Goal: Task Accomplishment & Management: Use online tool/utility

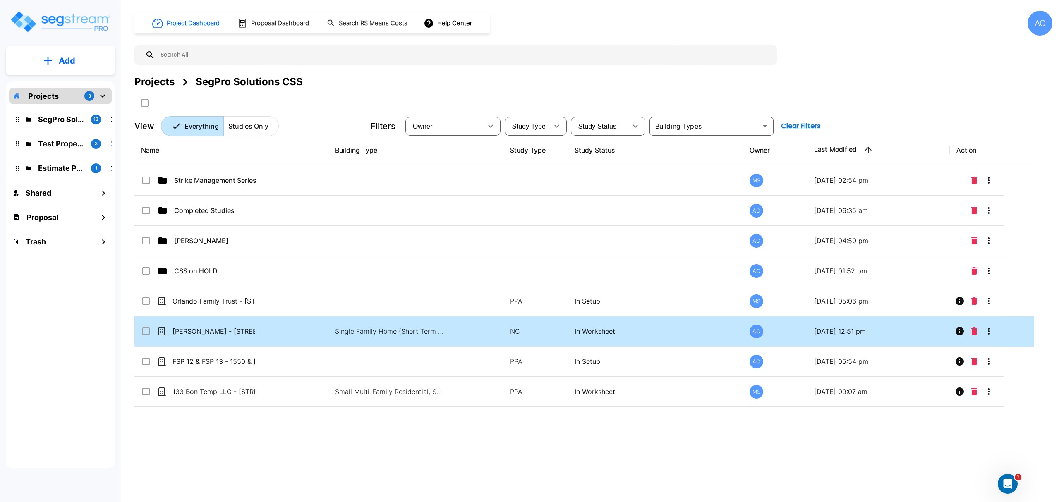
click at [239, 338] on td "[PERSON_NAME] - [STREET_ADDRESS]" at bounding box center [231, 331] width 194 height 30
checkbox input "true"
click at [239, 338] on td "[PERSON_NAME] - [STREET_ADDRESS]" at bounding box center [231, 331] width 194 height 30
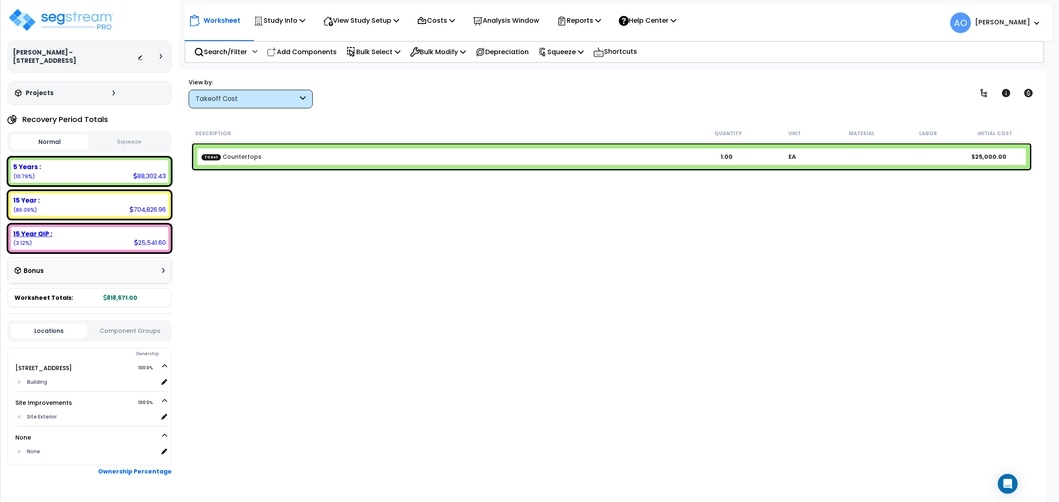
click at [34, 229] on b "15 Year QIP :" at bounding box center [32, 233] width 39 height 9
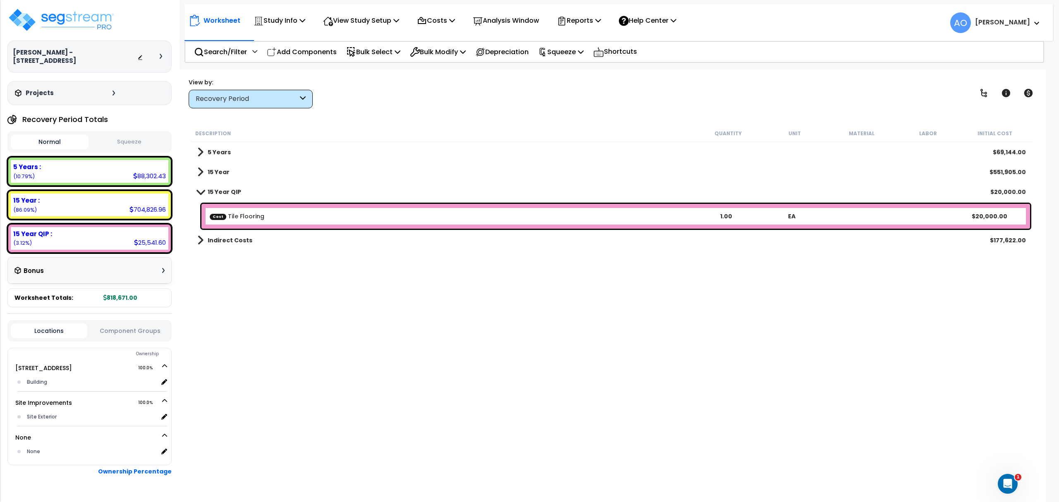
click at [215, 171] on b "15 Year" at bounding box center [219, 172] width 22 height 8
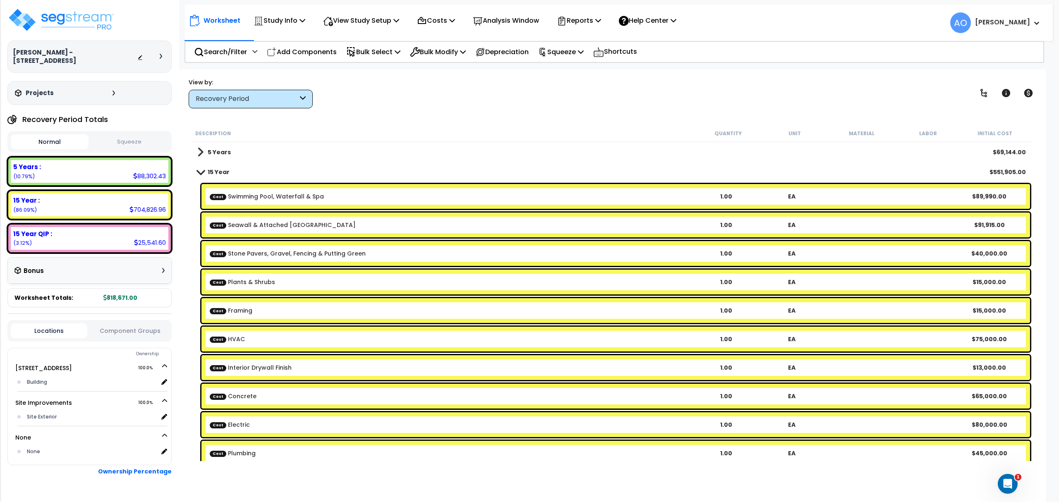
click at [299, 313] on b "Cost Framing" at bounding box center [451, 310] width 483 height 8
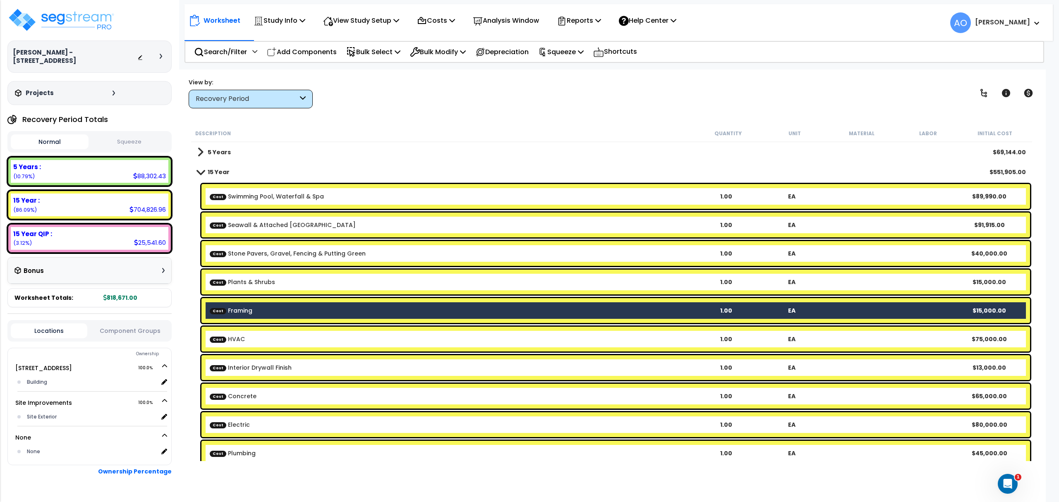
click at [294, 336] on b "Cost HVAC" at bounding box center [451, 339] width 483 height 8
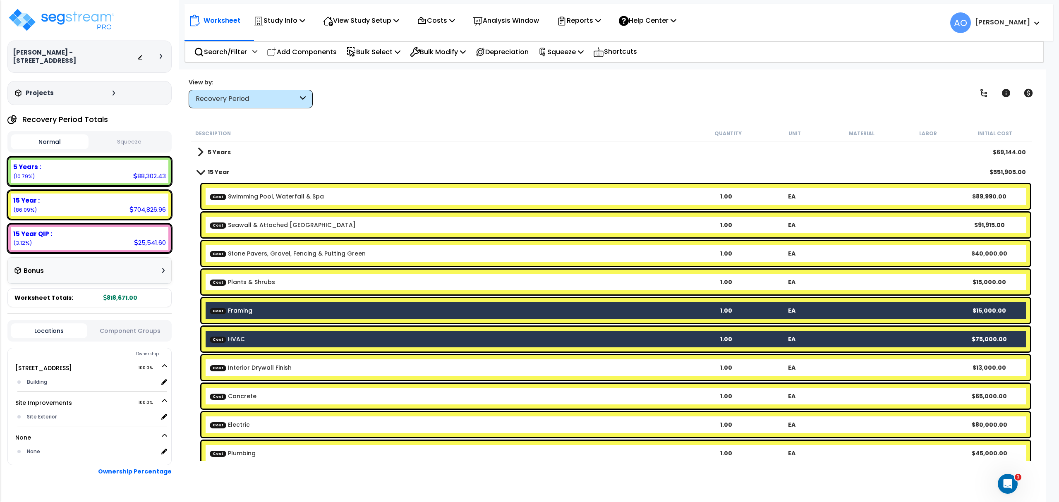
click at [301, 370] on b "Cost Interior Drywall Finish" at bounding box center [451, 367] width 483 height 8
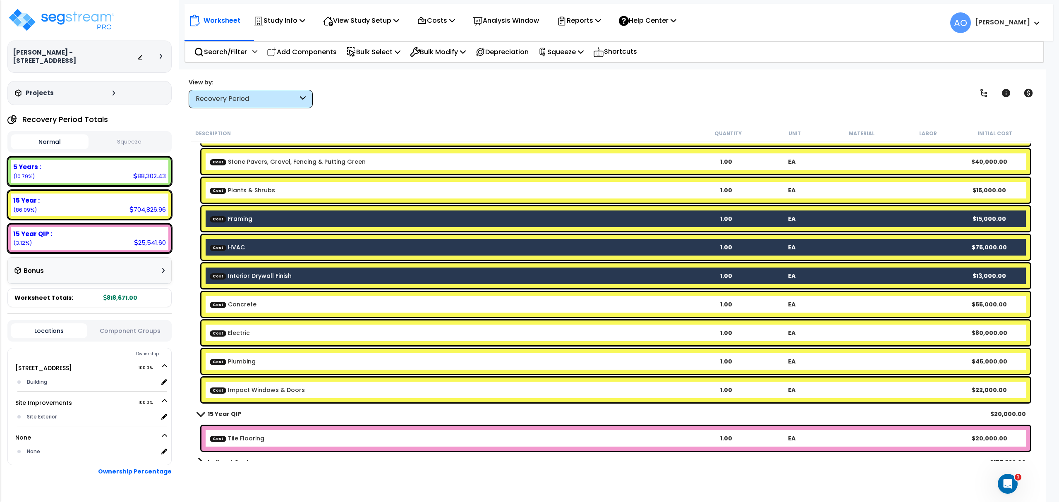
scroll to position [103, 0]
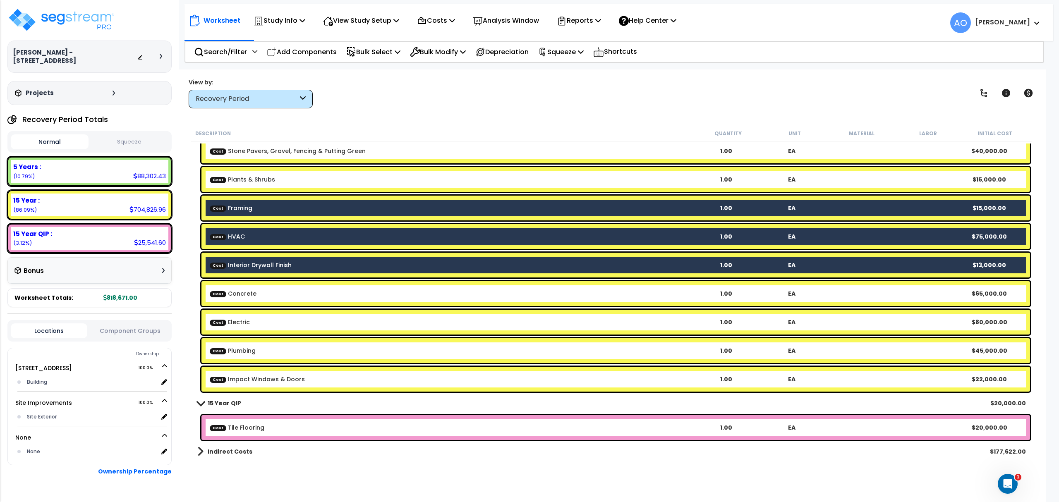
click at [268, 320] on b "Cost Electric" at bounding box center [451, 322] width 483 height 8
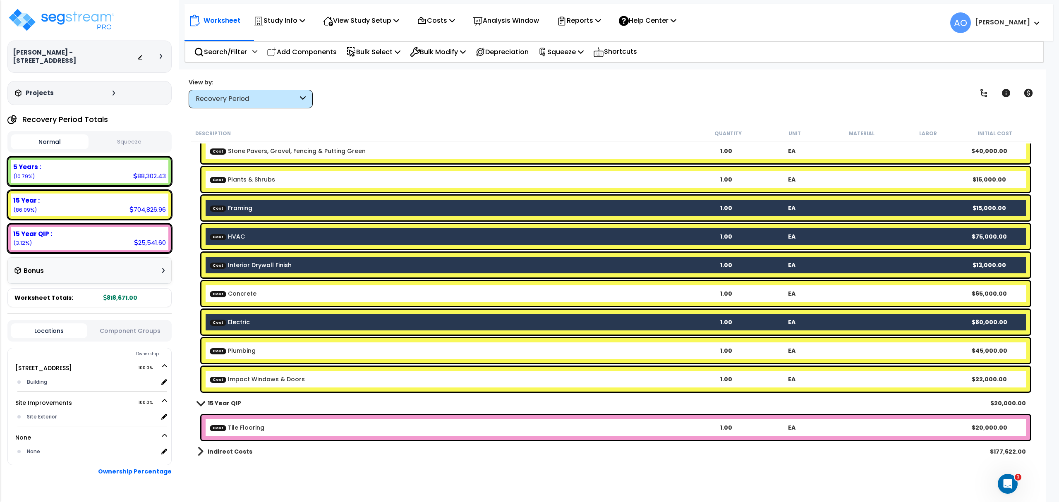
click at [275, 345] on div "Cost Plumbing 1.00 EA $45,000.00" at bounding box center [615, 350] width 828 height 25
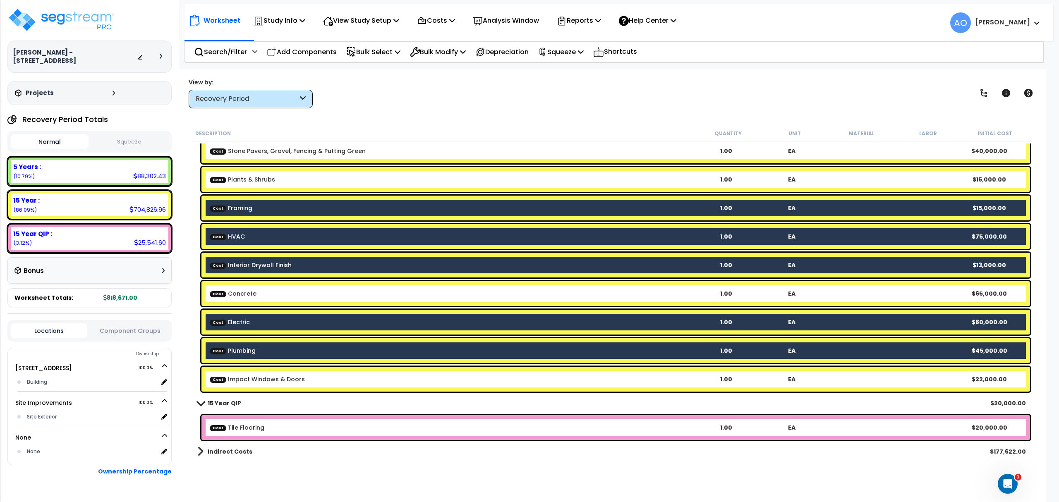
click at [304, 379] on b "Cost Impact Windows & Doors" at bounding box center [451, 379] width 483 height 8
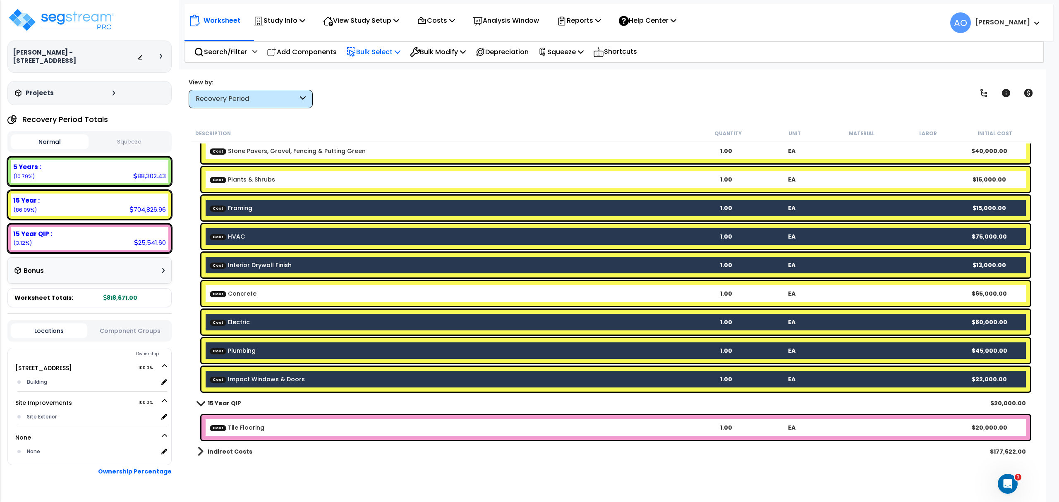
click at [374, 50] on p "Bulk Select" at bounding box center [373, 51] width 54 height 11
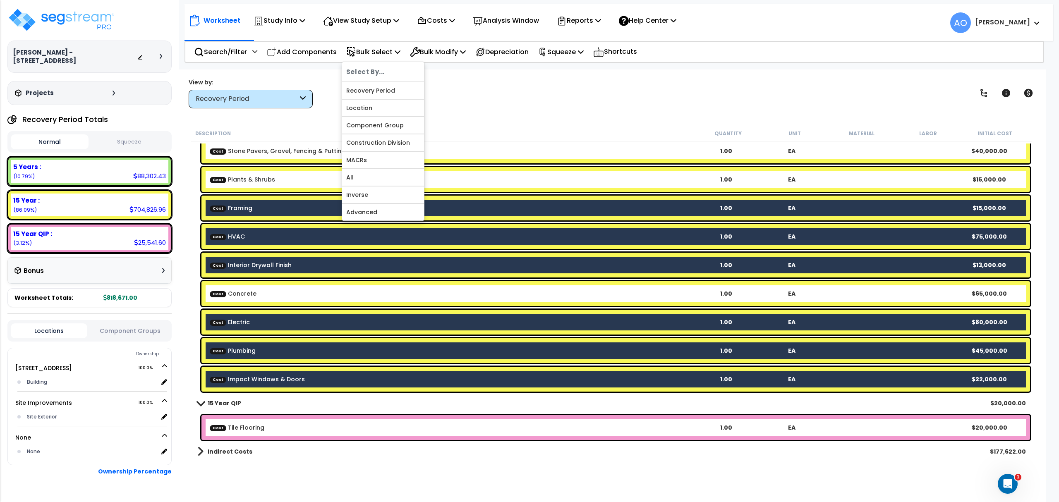
click at [301, 381] on b "Cost Impact Windows & Doors" at bounding box center [451, 379] width 483 height 8
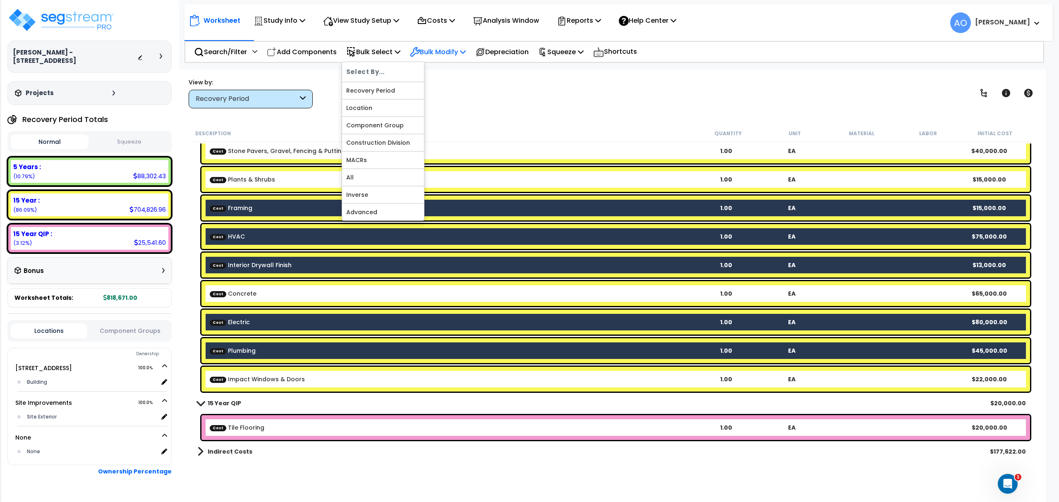
click at [448, 52] on p "Bulk Modify" at bounding box center [438, 51] width 56 height 11
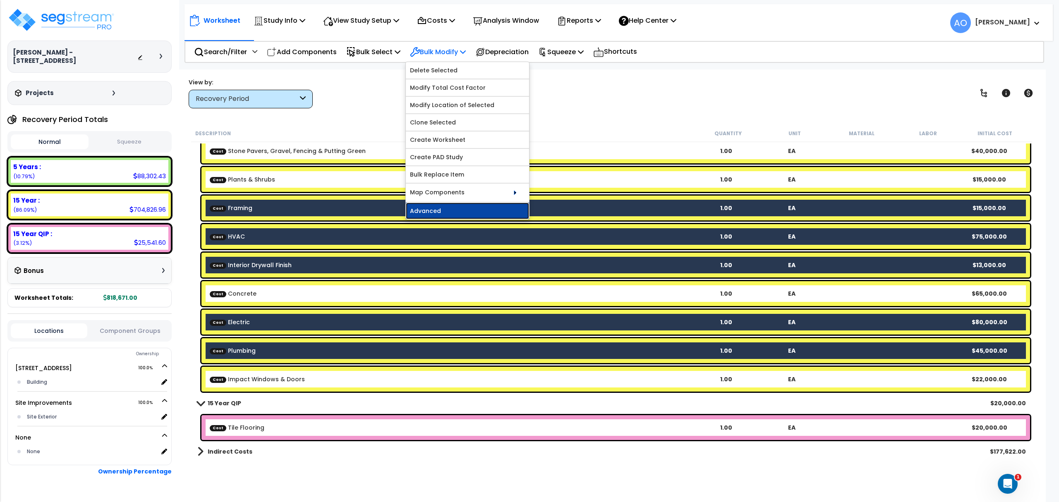
click at [465, 215] on link "Advanced" at bounding box center [467, 211] width 123 height 17
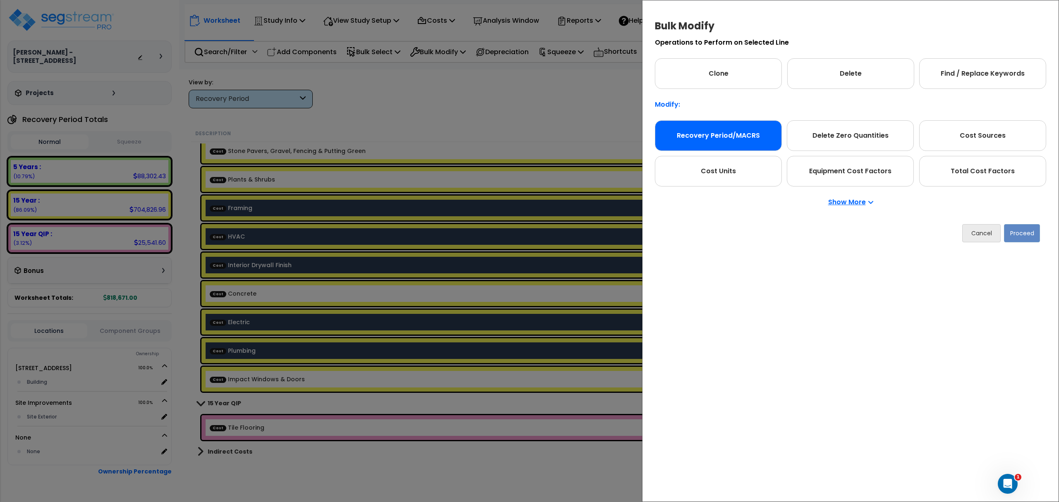
click at [750, 138] on div "Recovery Period/MACRS" at bounding box center [718, 135] width 127 height 31
click at [1018, 232] on button "Proceed" at bounding box center [1022, 233] width 36 height 18
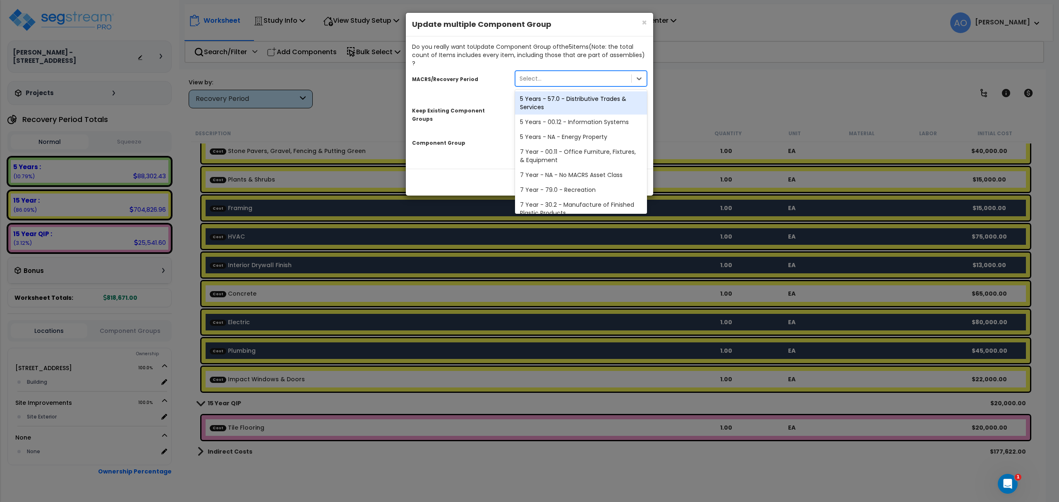
click at [555, 72] on div "Select..." at bounding box center [573, 78] width 116 height 13
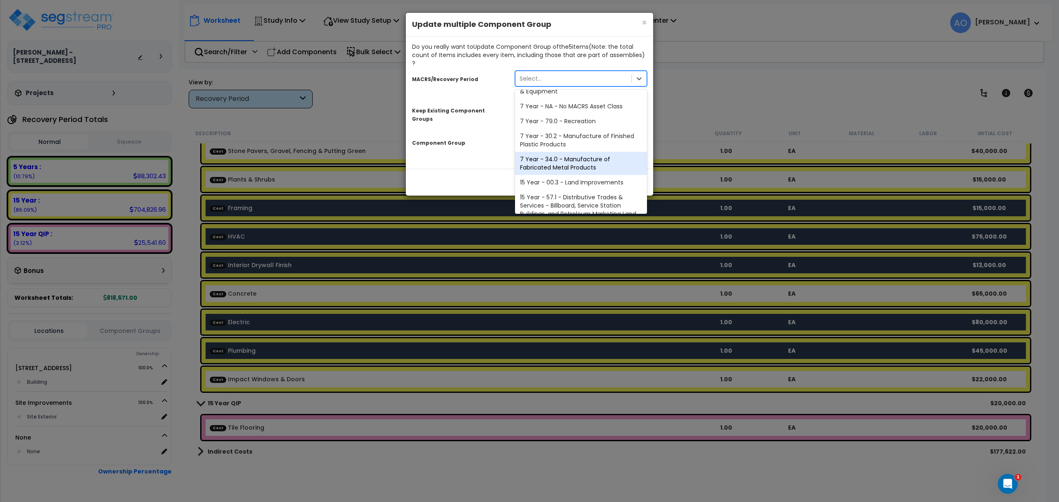
scroll to position [124, 0]
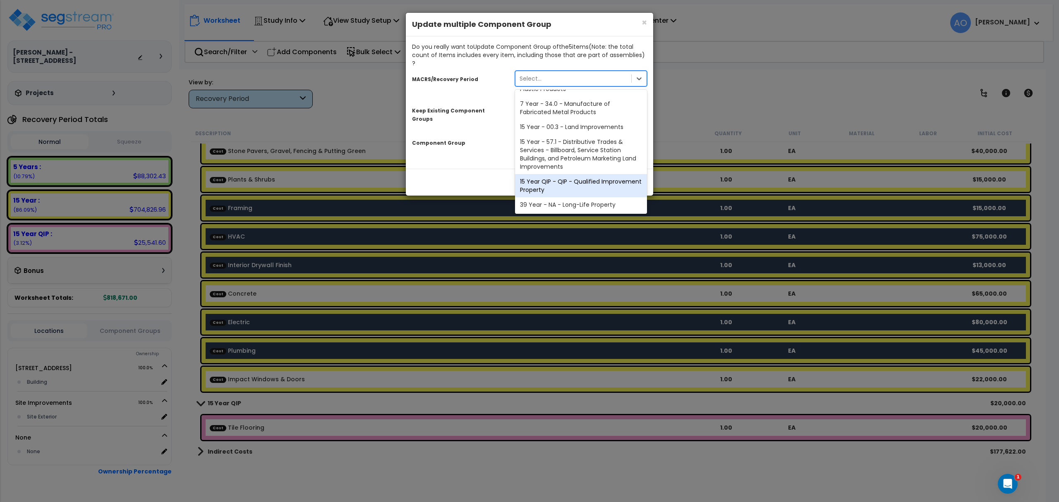
click at [595, 176] on div "15 Year QIP - QIP - Qualified Improvement Property" at bounding box center [581, 185] width 132 height 23
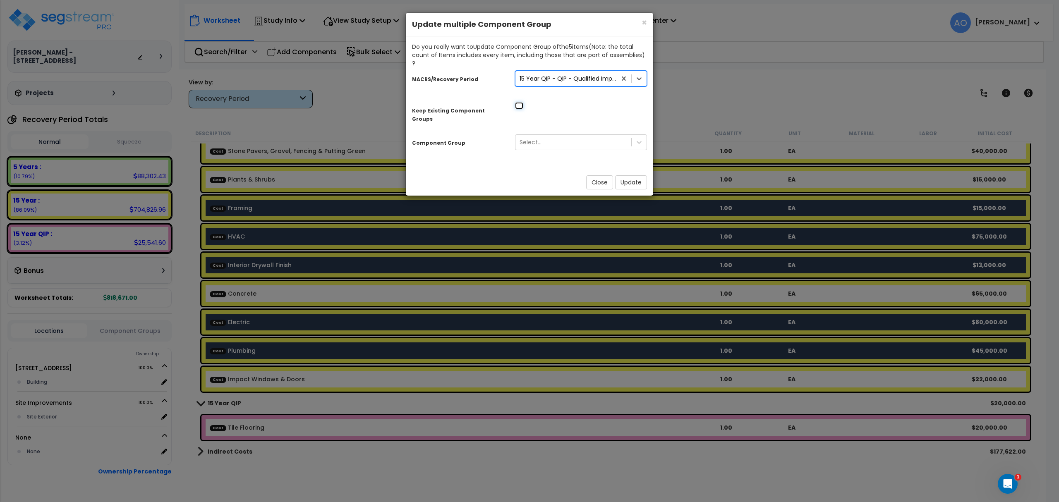
click at [521, 102] on input "checkbox" at bounding box center [519, 105] width 8 height 7
checkbox input "true"
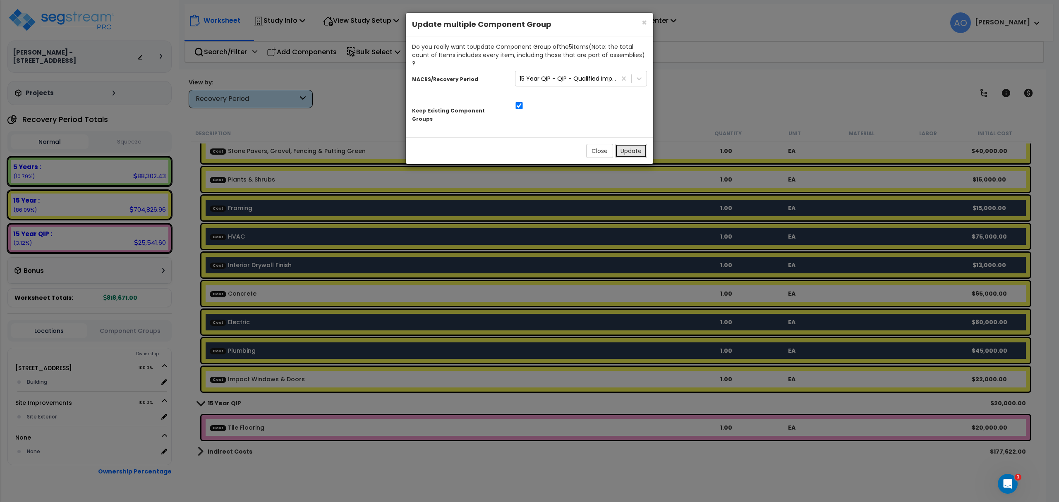
click at [630, 144] on button "Update" at bounding box center [631, 151] width 32 height 14
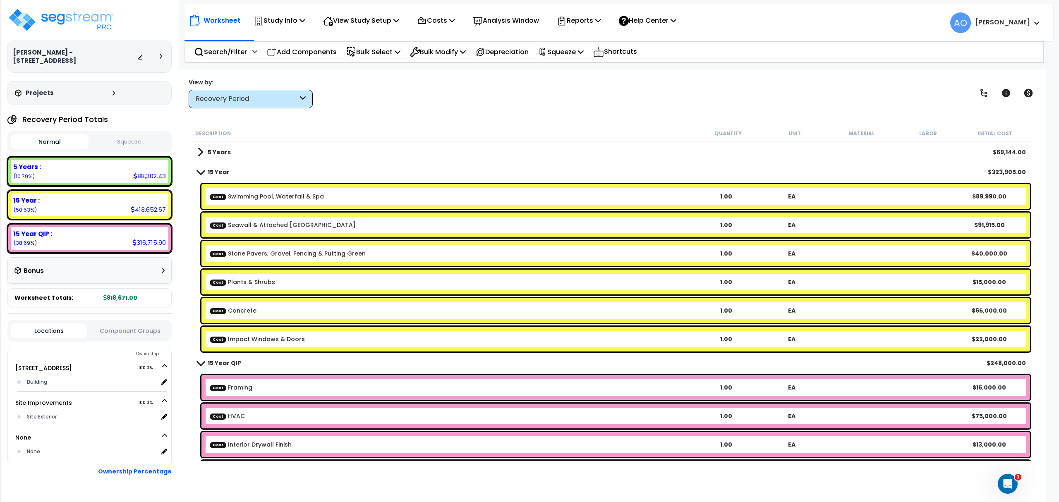
scroll to position [0, 0]
click at [222, 152] on b "5 Years" at bounding box center [219, 152] width 23 height 8
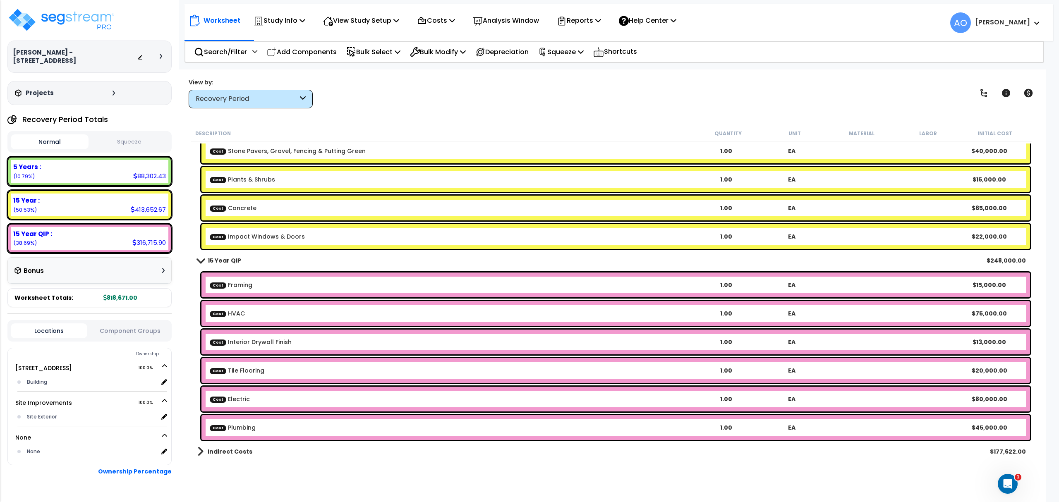
scroll to position [36, 0]
click at [232, 454] on b "Indirect Costs" at bounding box center [230, 451] width 45 height 8
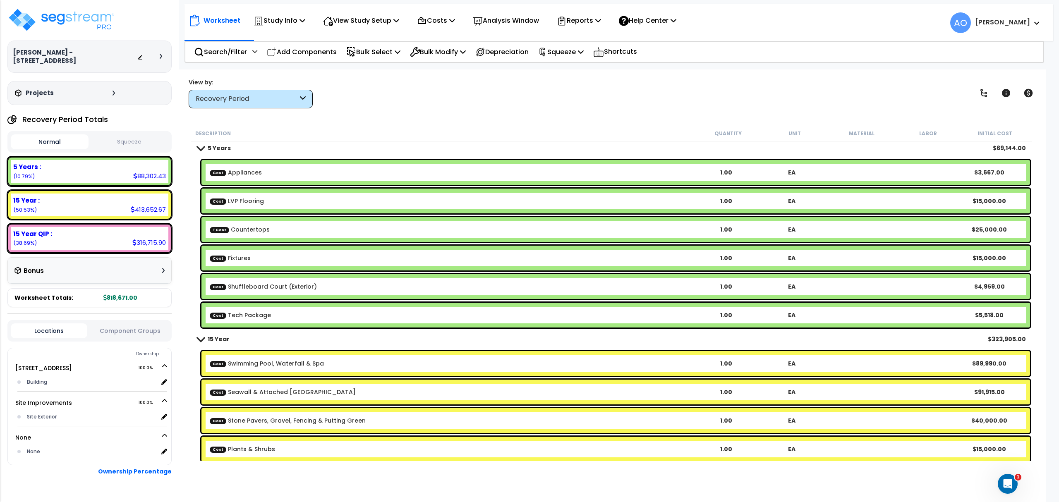
scroll to position [0, 0]
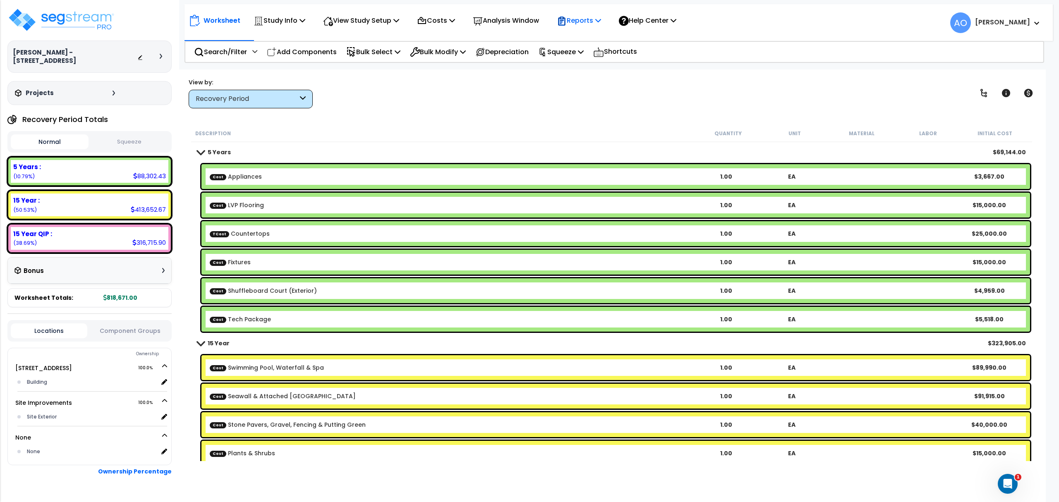
click at [584, 19] on p "Reports" at bounding box center [579, 20] width 44 height 11
click at [604, 55] on link "Manage Report Images" at bounding box center [593, 56] width 82 height 17
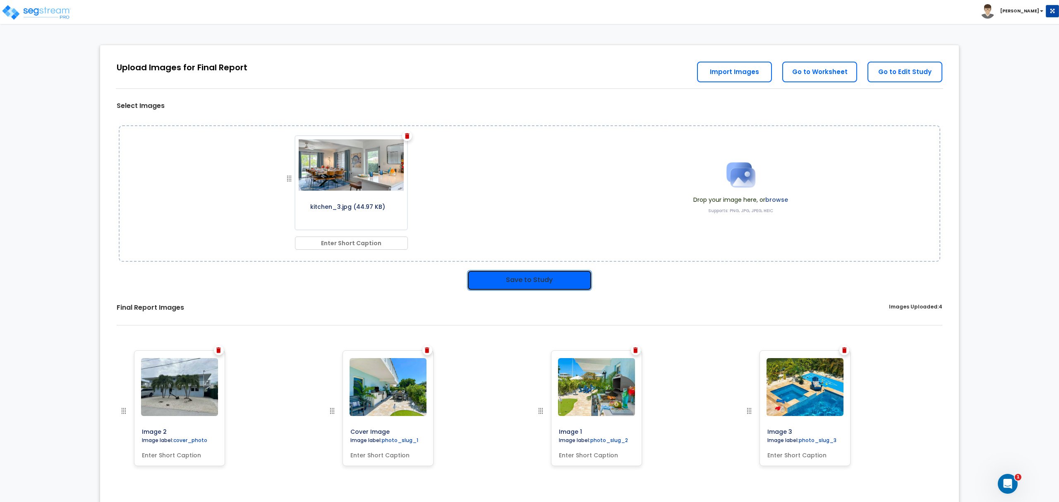
click at [555, 278] on button "Save to Study" at bounding box center [529, 280] width 125 height 21
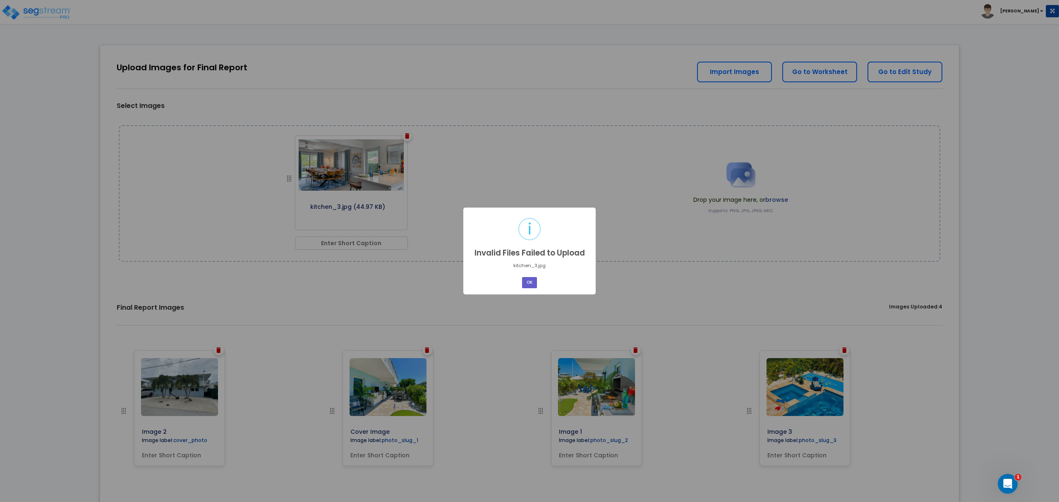
click at [529, 282] on button "OK" at bounding box center [529, 282] width 15 height 11
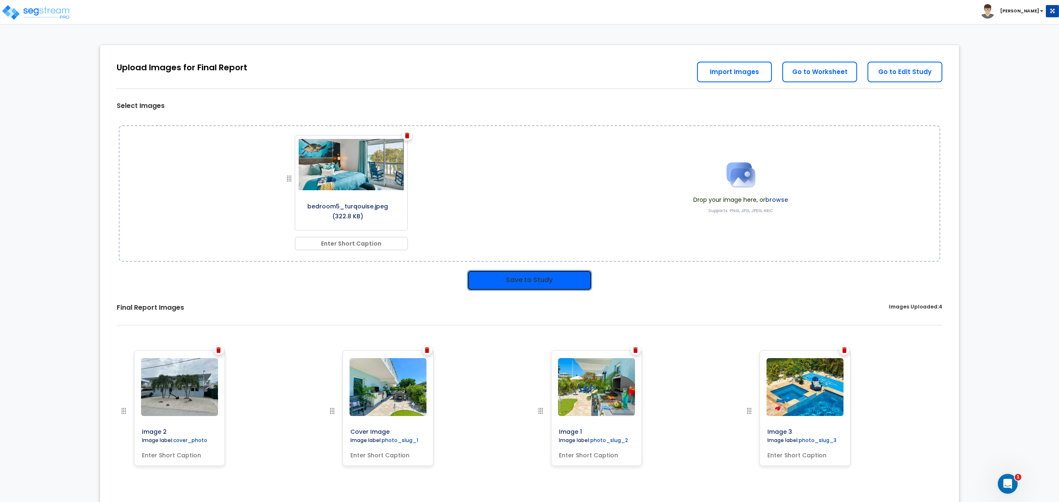
click at [526, 270] on button "Save to Study" at bounding box center [529, 280] width 125 height 21
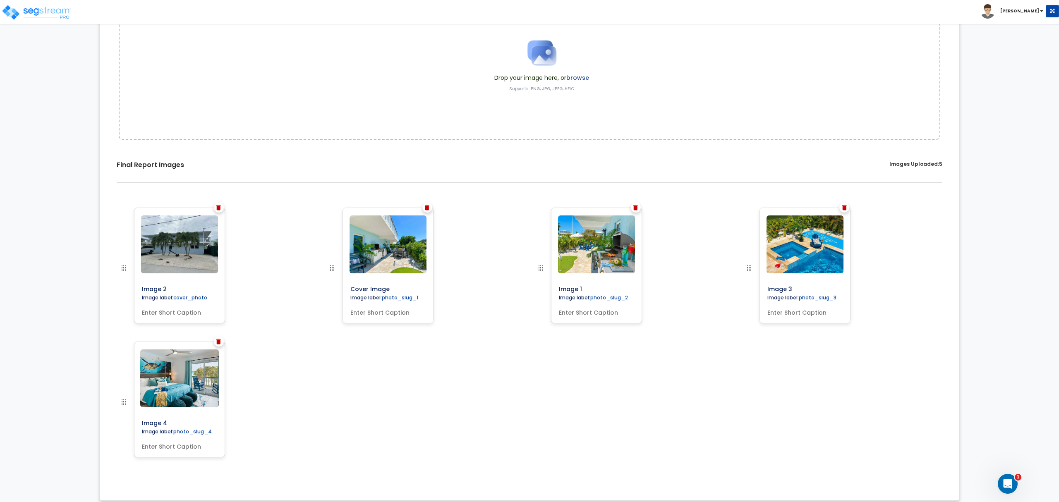
scroll to position [129, 0]
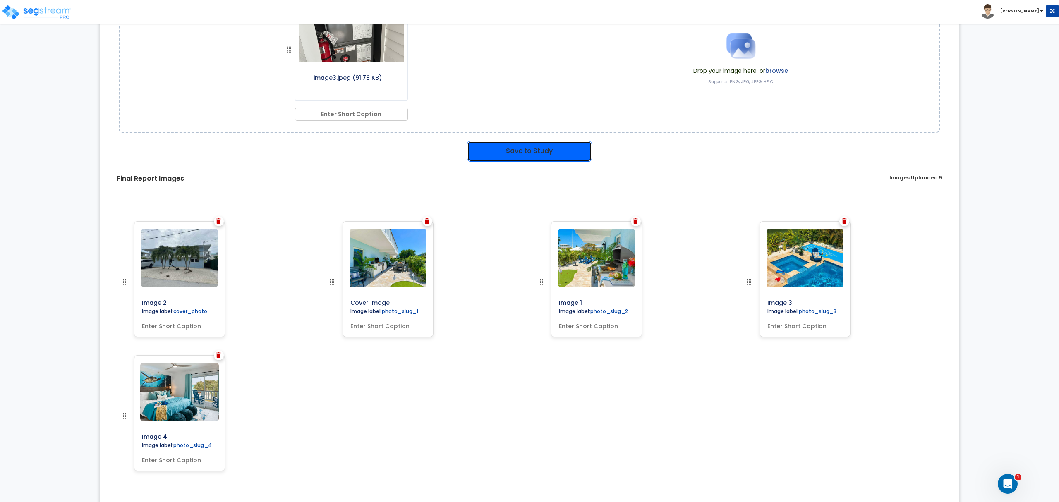
click at [497, 141] on button "Save to Study" at bounding box center [529, 151] width 125 height 21
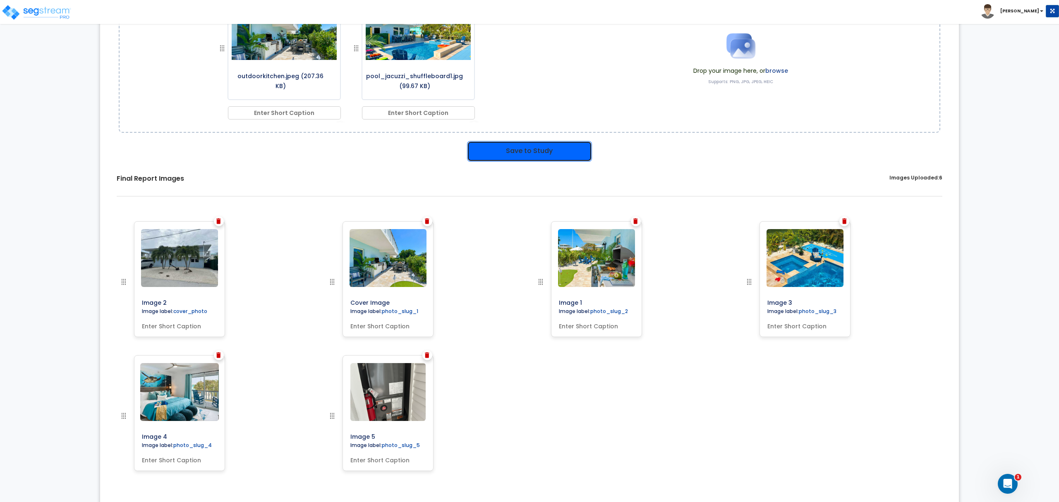
click at [501, 148] on button "Save to Study" at bounding box center [529, 151] width 125 height 21
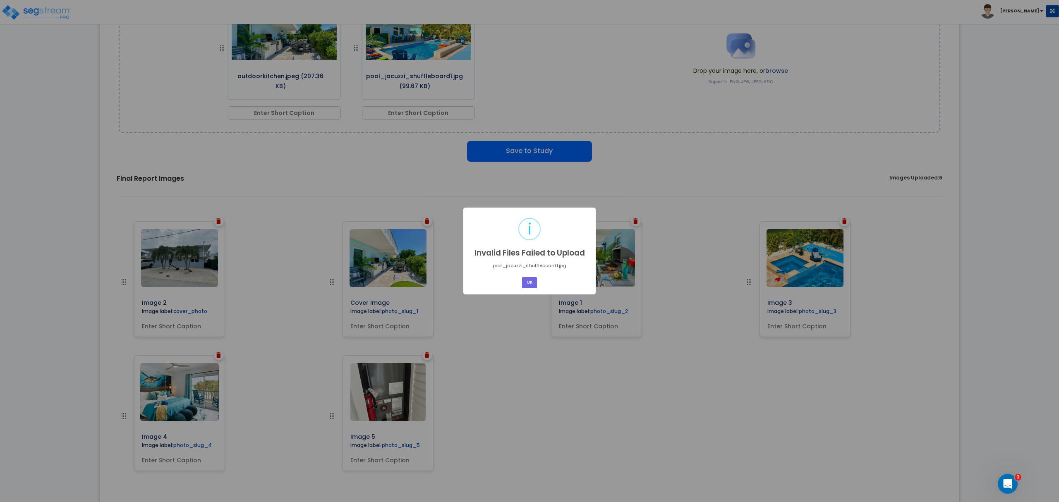
scroll to position [129, 0]
click at [528, 278] on button "OK" at bounding box center [529, 282] width 15 height 11
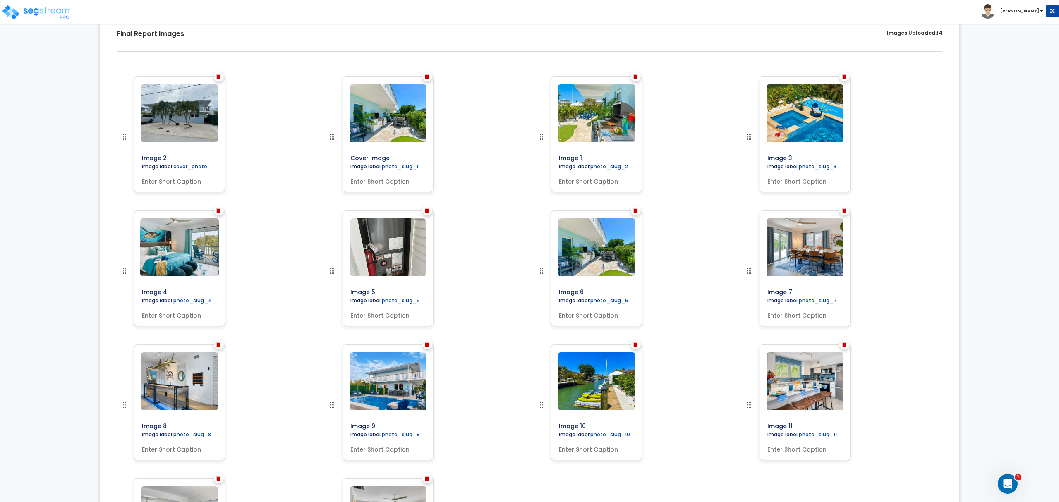
scroll to position [287, 0]
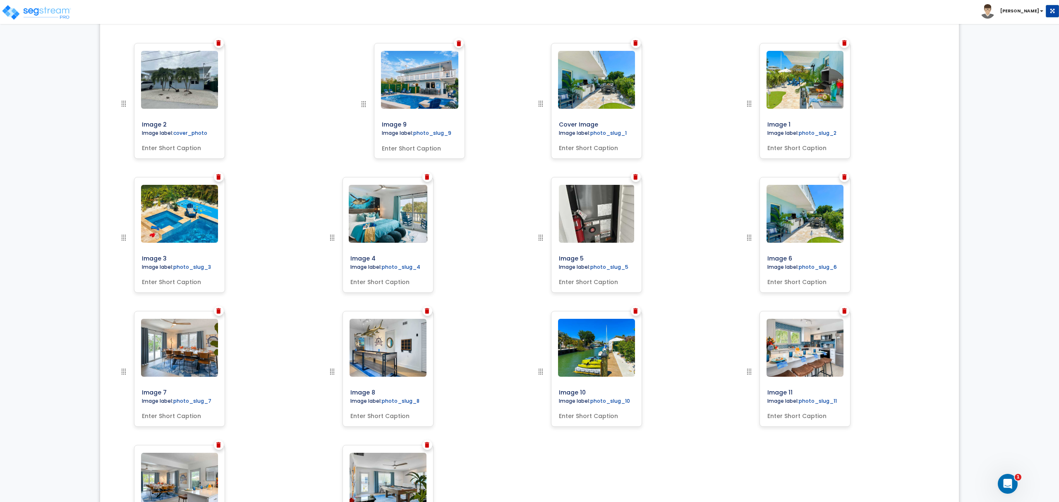
drag, startPoint x: 333, startPoint y: 371, endPoint x: 364, endPoint y: 103, distance: 269.8
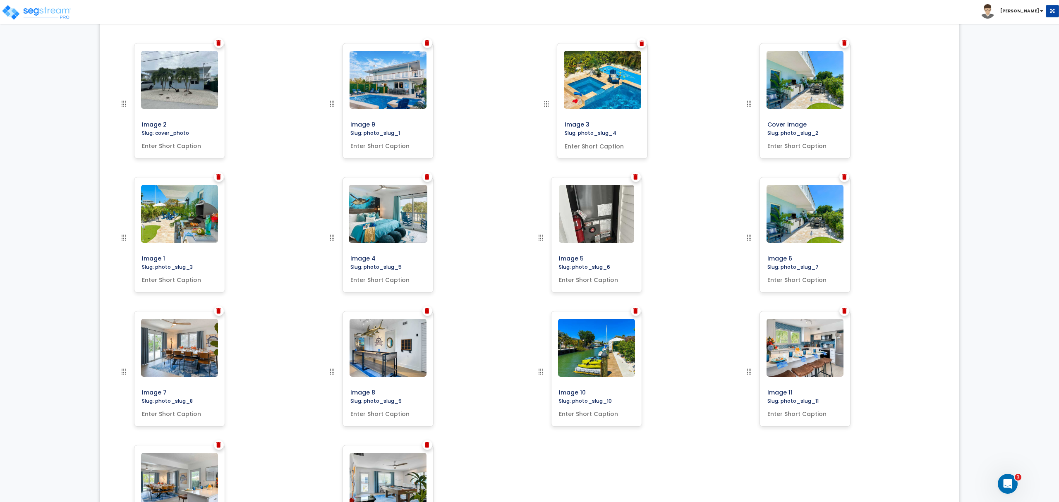
drag, startPoint x: 124, startPoint y: 241, endPoint x: 547, endPoint y: 105, distance: 444.0
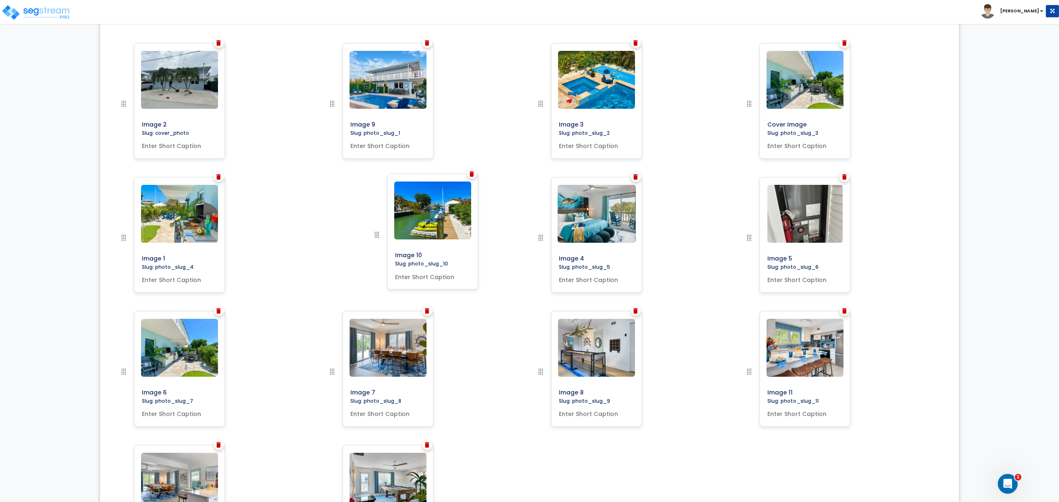
drag, startPoint x: 540, startPoint y: 373, endPoint x: 376, endPoint y: 235, distance: 213.7
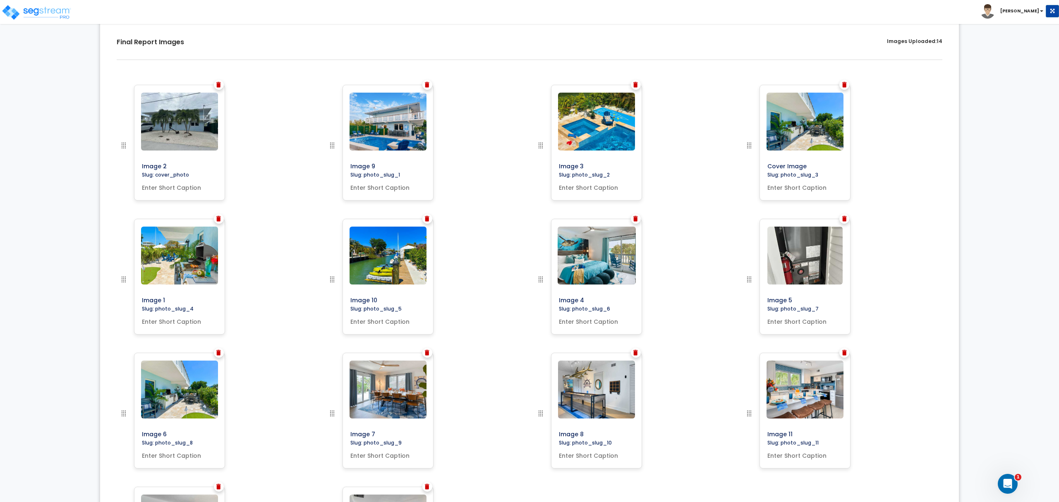
scroll to position [232, 0]
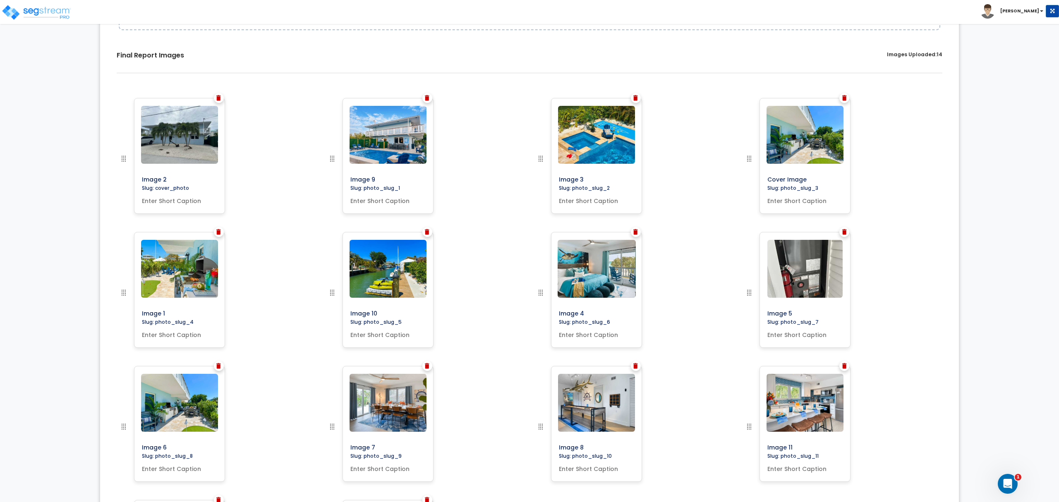
click at [218, 364] on img at bounding box center [218, 366] width 5 height 6
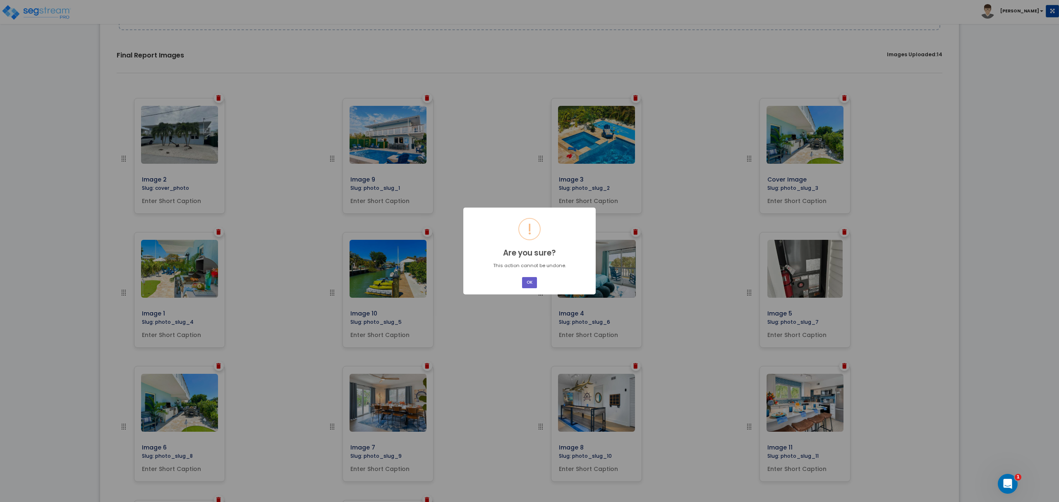
click at [532, 280] on button "OK" at bounding box center [529, 282] width 15 height 11
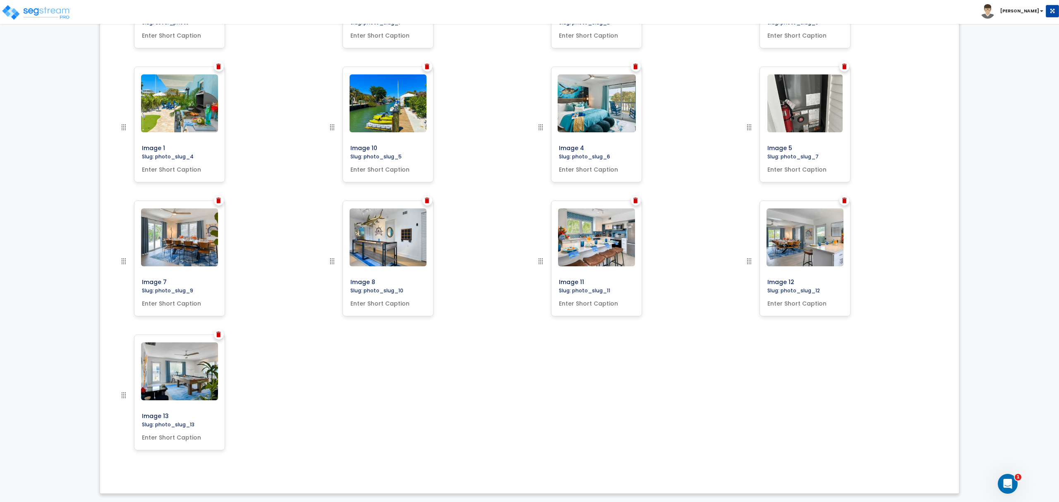
scroll to position [263, 0]
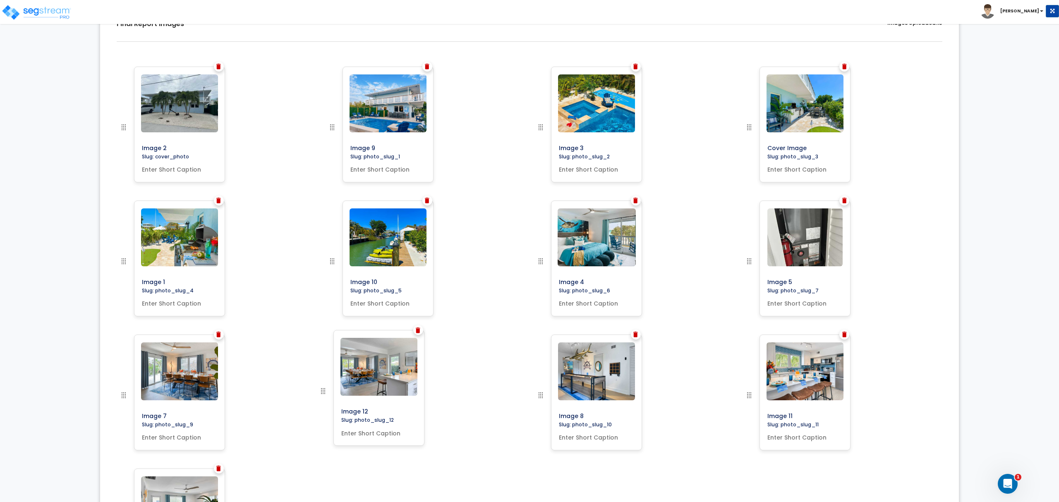
drag, startPoint x: 752, startPoint y: 261, endPoint x: 326, endPoint y: 390, distance: 444.8
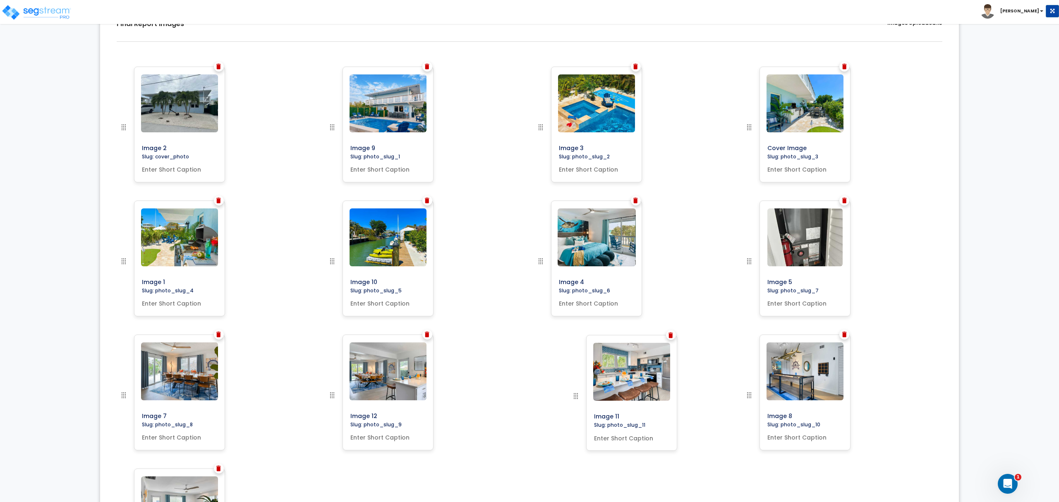
drag, startPoint x: 748, startPoint y: 394, endPoint x: 574, endPoint y: 418, distance: 174.8
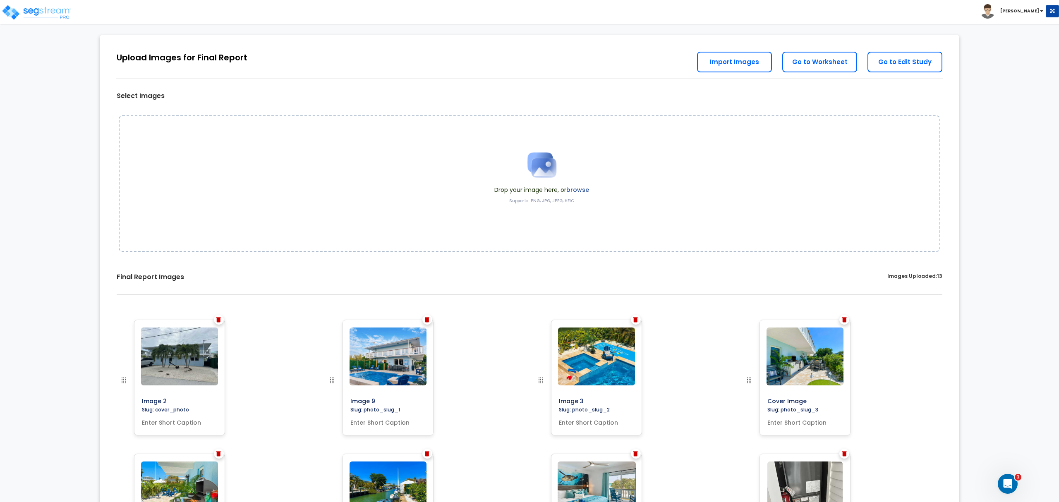
scroll to position [0, 0]
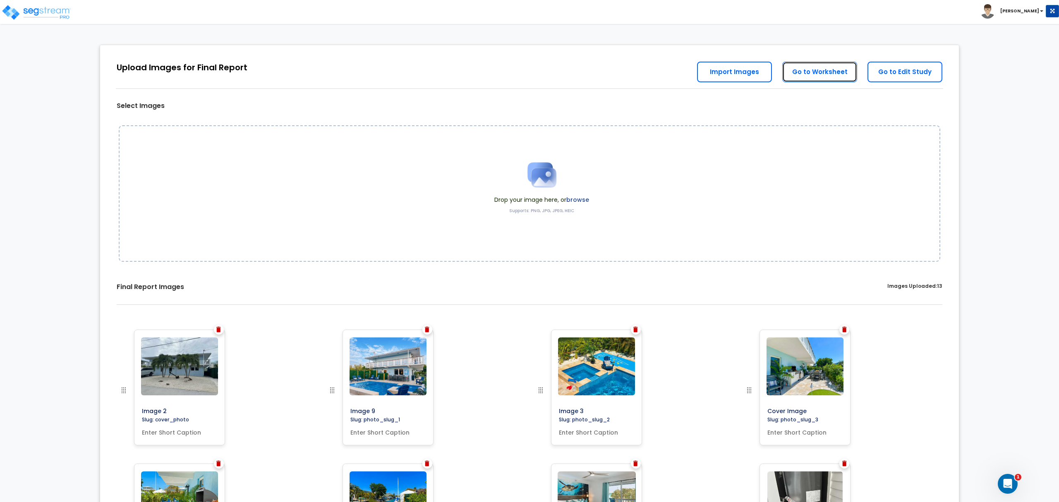
click at [824, 66] on link "Go to Worksheet" at bounding box center [819, 72] width 75 height 21
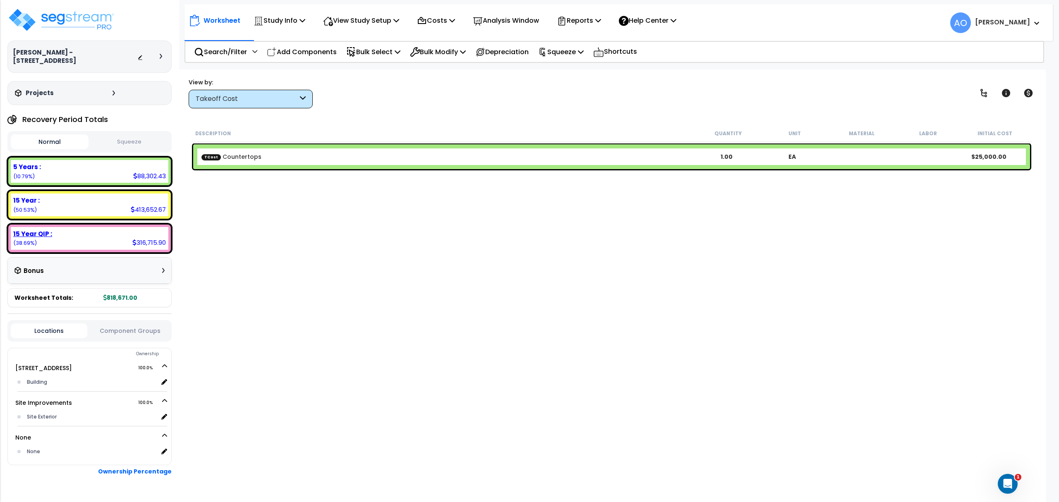
click at [48, 229] on b "15 Year QIP :" at bounding box center [32, 233] width 39 height 9
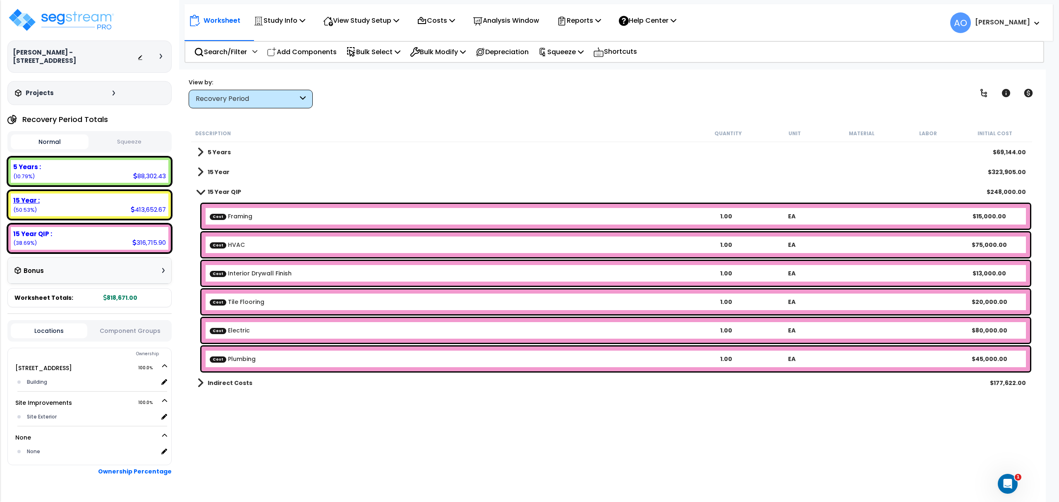
click at [28, 196] on b "15 Year :" at bounding box center [26, 200] width 26 height 9
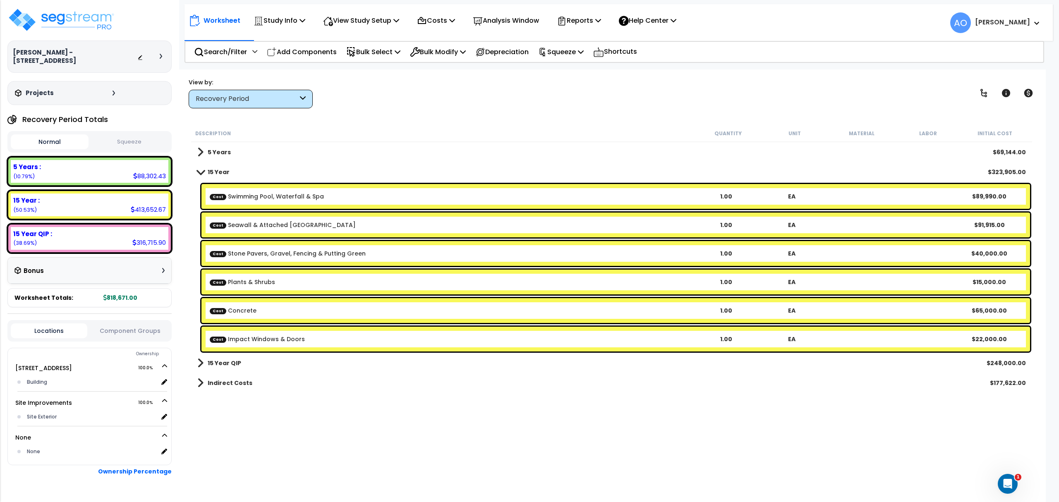
click at [298, 340] on link "Cost Impact Windows & Doors" at bounding box center [257, 339] width 95 height 8
click at [293, 337] on link "Cost Impact Windows & Doors" at bounding box center [257, 339] width 95 height 8
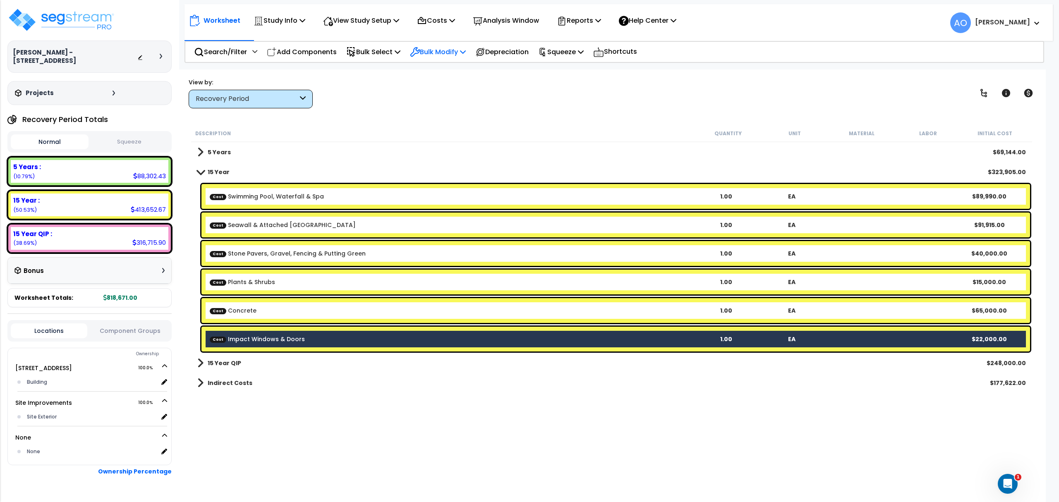
click at [441, 53] on p "Bulk Modify" at bounding box center [438, 51] width 56 height 11
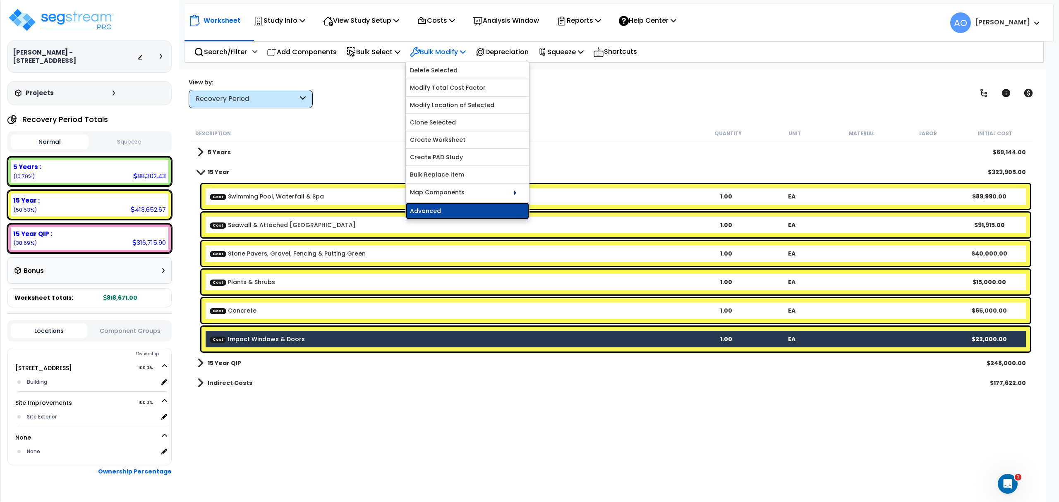
click at [447, 215] on link "Advanced" at bounding box center [467, 211] width 123 height 17
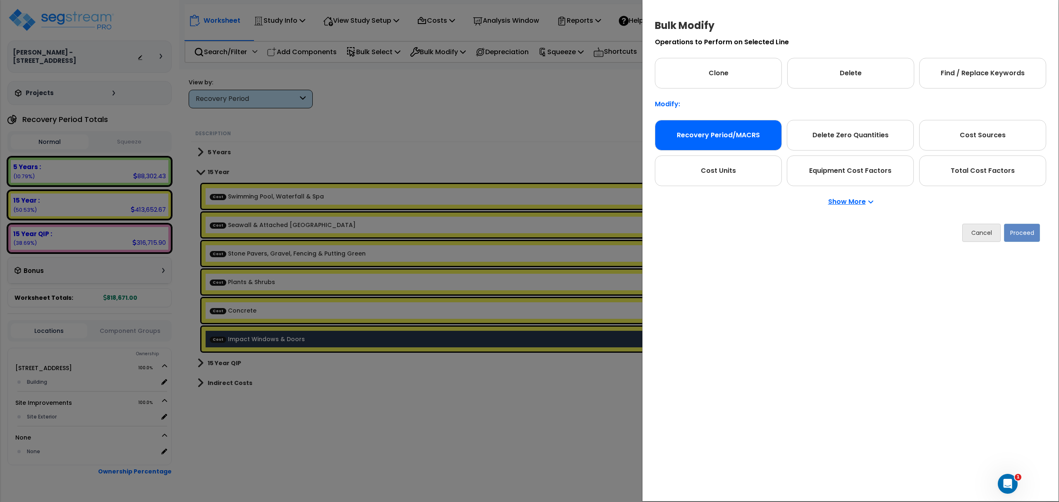
click at [733, 141] on div "Recovery Period/MACRS" at bounding box center [718, 135] width 127 height 31
click at [1021, 236] on button "Proceed" at bounding box center [1022, 233] width 36 height 18
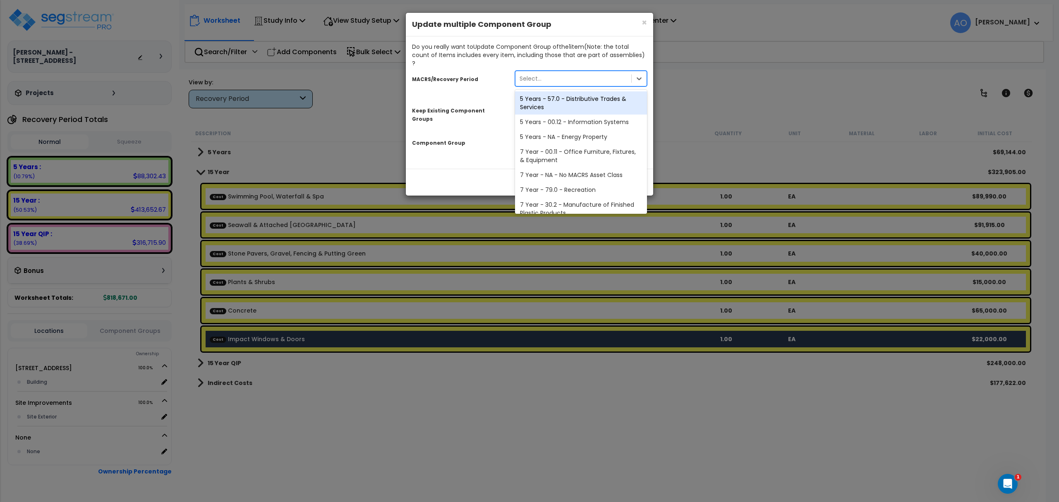
click at [531, 74] on div "Select..." at bounding box center [530, 78] width 22 height 8
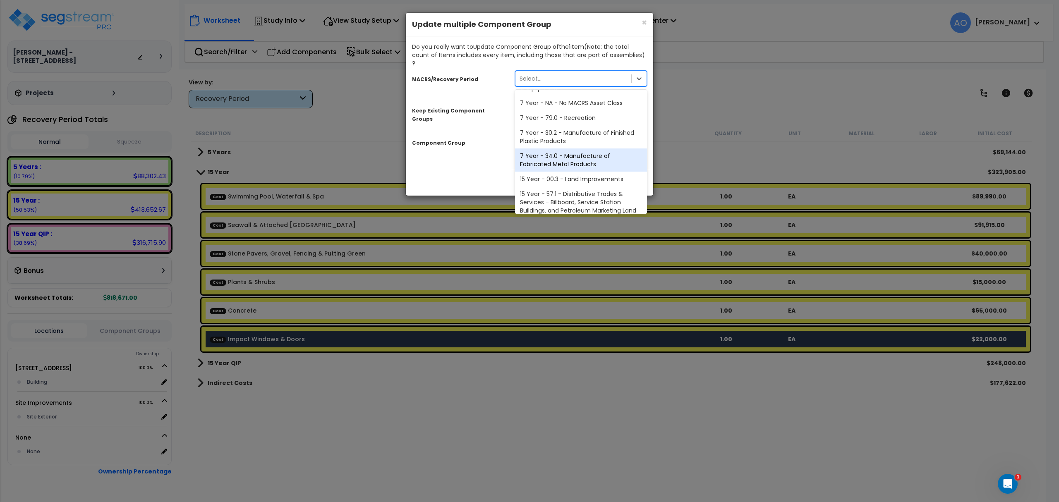
scroll to position [124, 0]
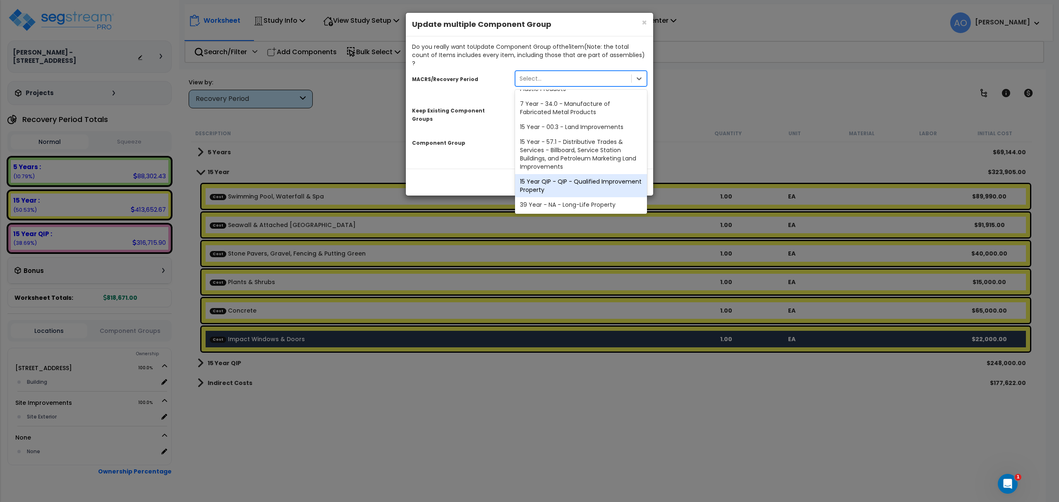
click at [571, 179] on div "15 Year QIP - QIP - Qualified Improvement Property" at bounding box center [581, 185] width 132 height 23
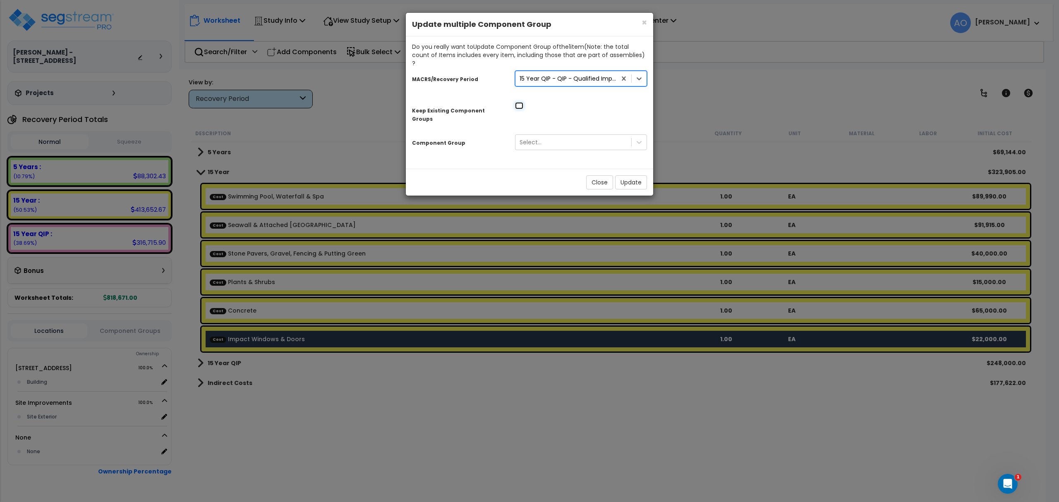
click at [521, 102] on input "checkbox" at bounding box center [519, 105] width 8 height 7
checkbox input "true"
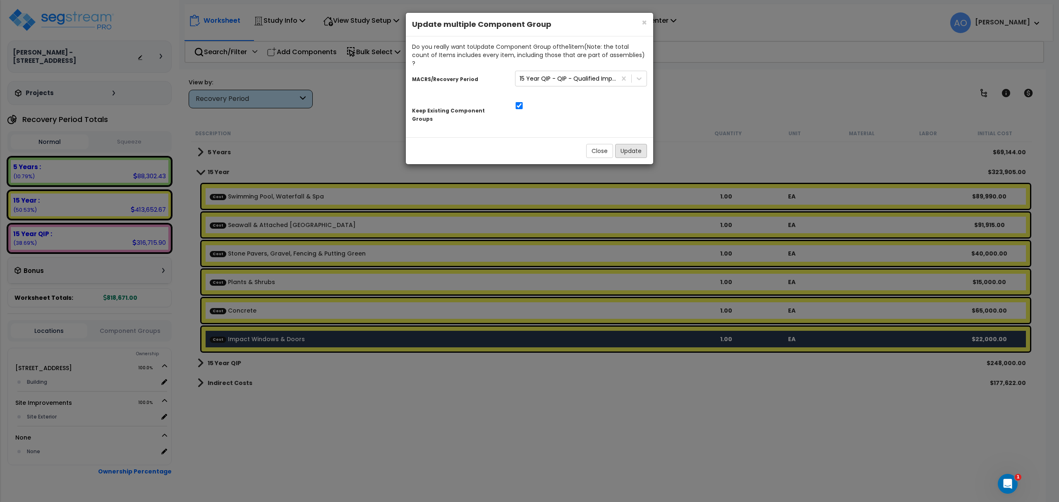
click at [626, 144] on button "Update" at bounding box center [631, 151] width 32 height 14
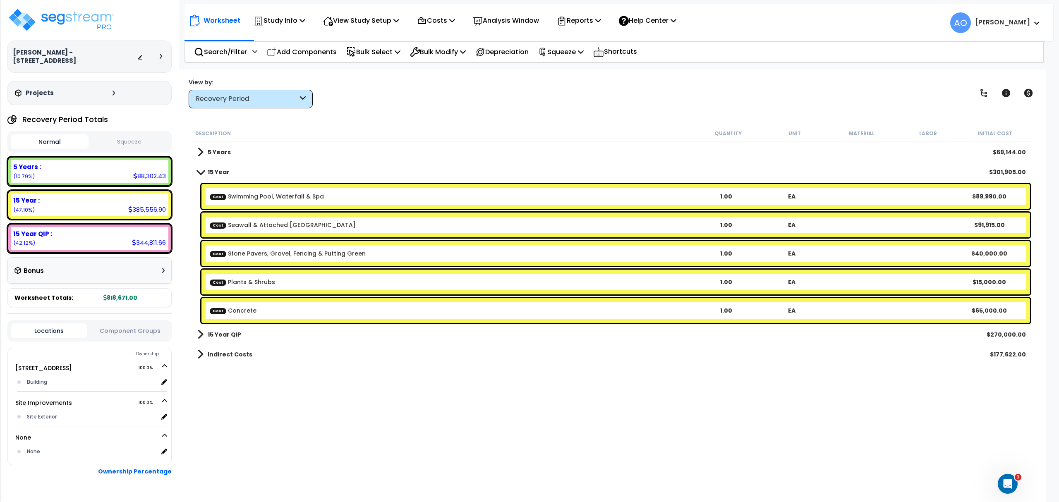
click at [421, 115] on div "Worksheet Study Info Study Setup Add Property Unit Template study Clone study AO" at bounding box center [611, 320] width 868 height 502
click at [43, 166] on div "5 Years : 88,302.43 (10.79%)" at bounding box center [90, 171] width 158 height 23
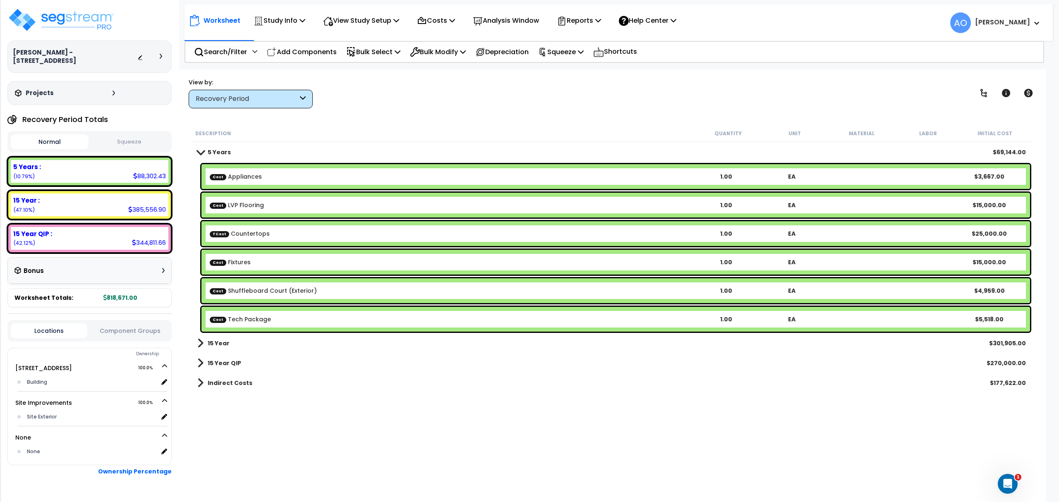
click at [222, 340] on b "15 Year" at bounding box center [219, 343] width 22 height 8
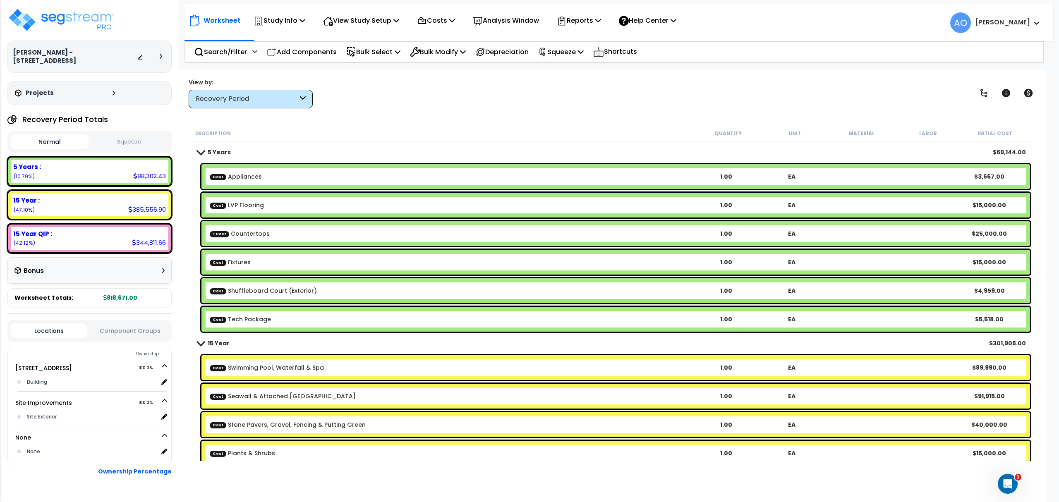
scroll to position [0, 0]
click at [223, 258] on link "Cost Fixtures" at bounding box center [230, 262] width 41 height 8
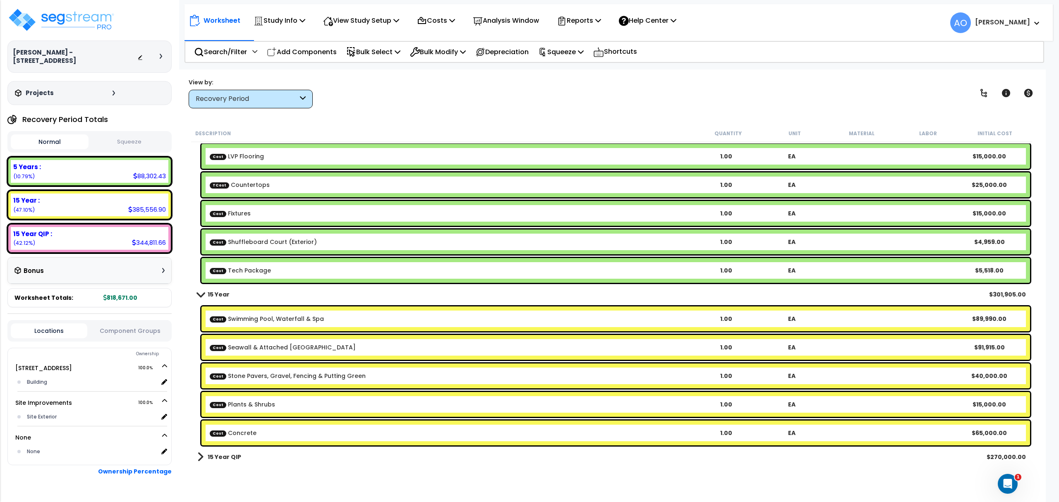
scroll to position [74, 0]
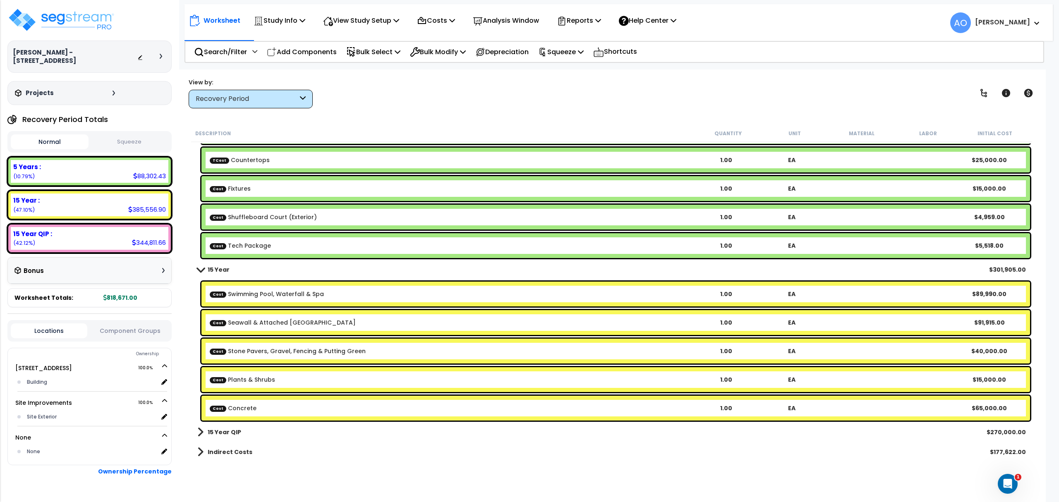
click at [226, 432] on b "15 Year QIP" at bounding box center [224, 432] width 33 height 8
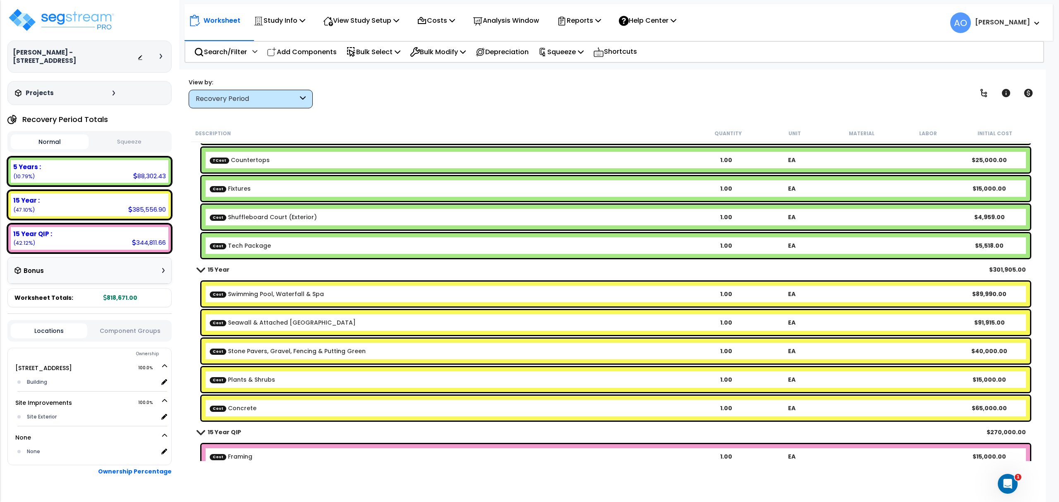
scroll to position [274, 0]
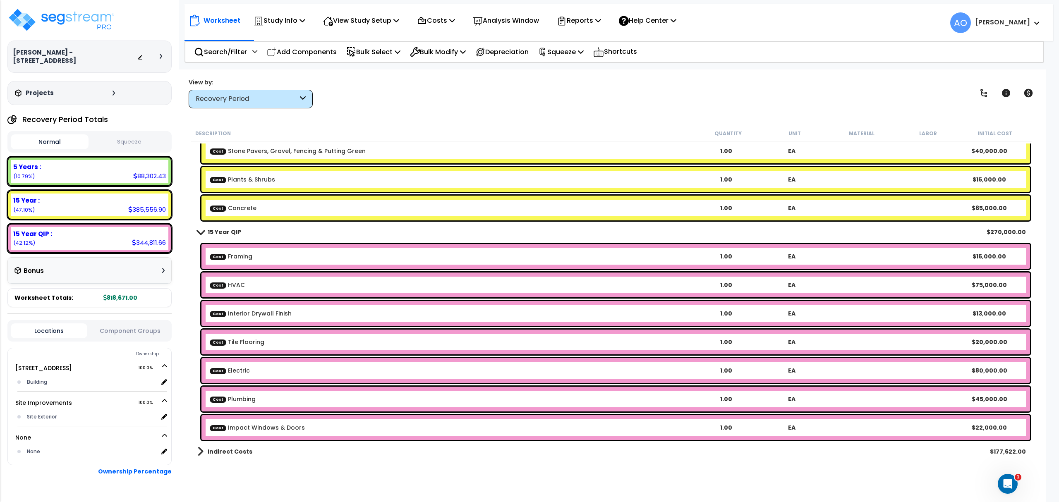
click at [227, 451] on b "Indirect Costs" at bounding box center [230, 451] width 45 height 8
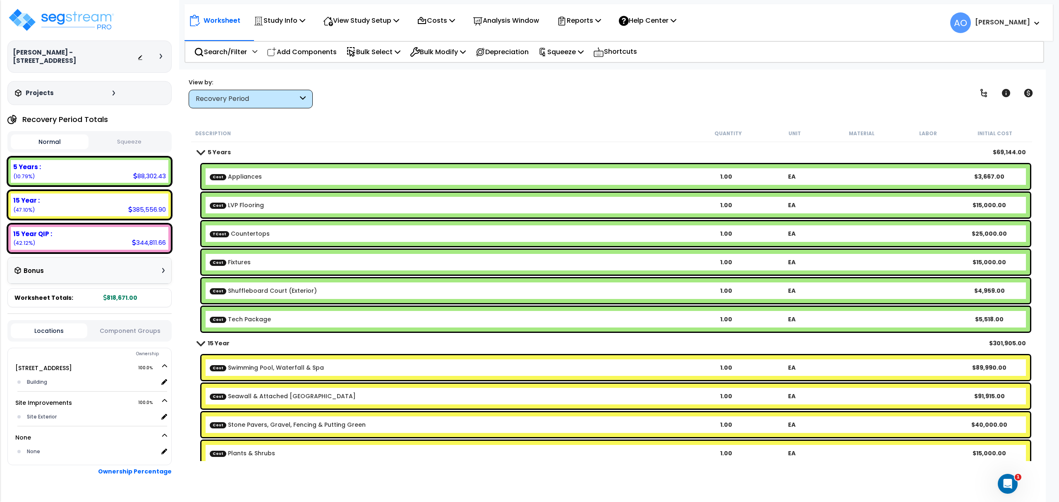
scroll to position [0, 0]
drag, startPoint x: 440, startPoint y: 108, endPoint x: 514, endPoint y: 83, distance: 78.3
click at [440, 108] on div "Worksheet Study Info Study Setup Add Property Unit Template study Clone study AO" at bounding box center [611, 320] width 868 height 502
click at [516, 24] on p "Analysis Window" at bounding box center [506, 20] width 66 height 11
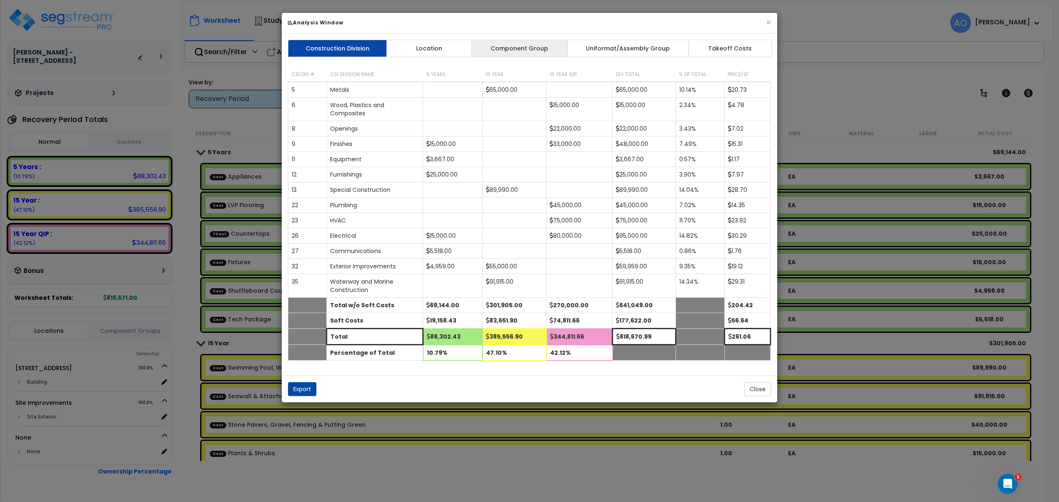
click at [526, 47] on link "Component Group" at bounding box center [519, 48] width 96 height 17
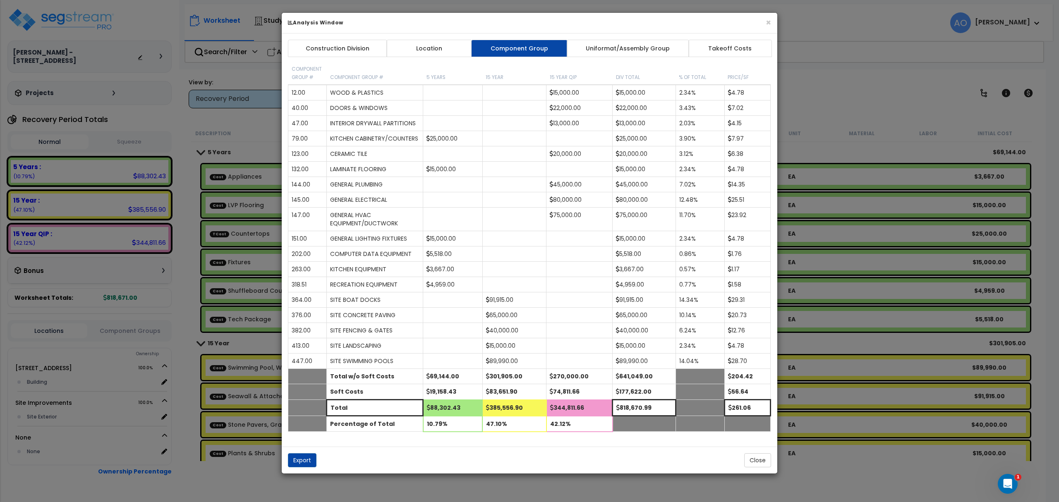
click at [759, 473] on div "Export Close" at bounding box center [529, 460] width 495 height 27
click at [762, 467] on button "Close" at bounding box center [757, 460] width 27 height 14
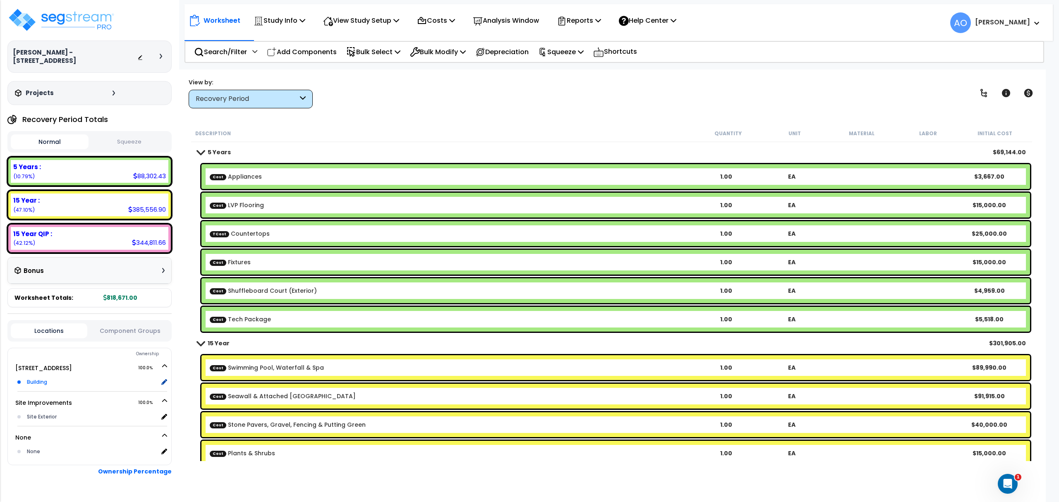
click at [48, 377] on div "Building" at bounding box center [91, 382] width 133 height 10
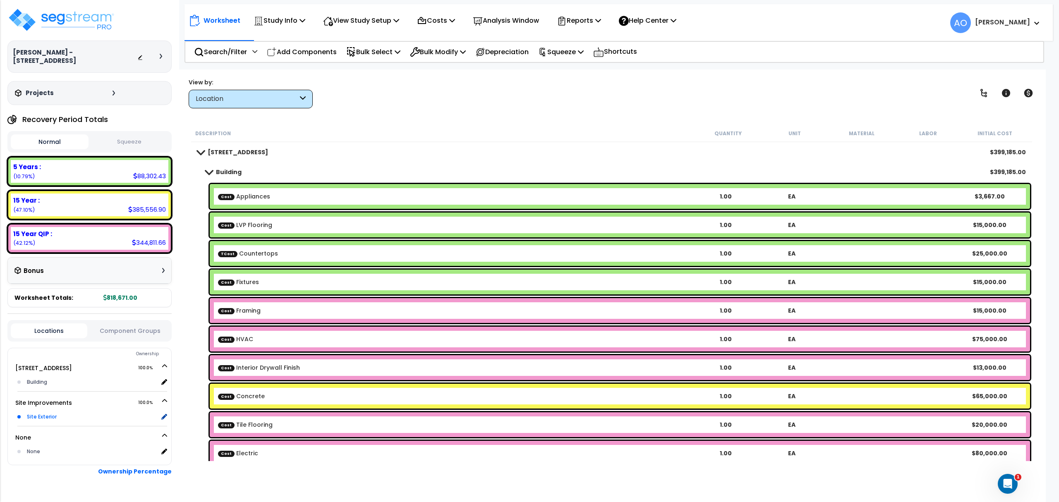
click at [41, 412] on div "Site Exterior" at bounding box center [91, 417] width 133 height 10
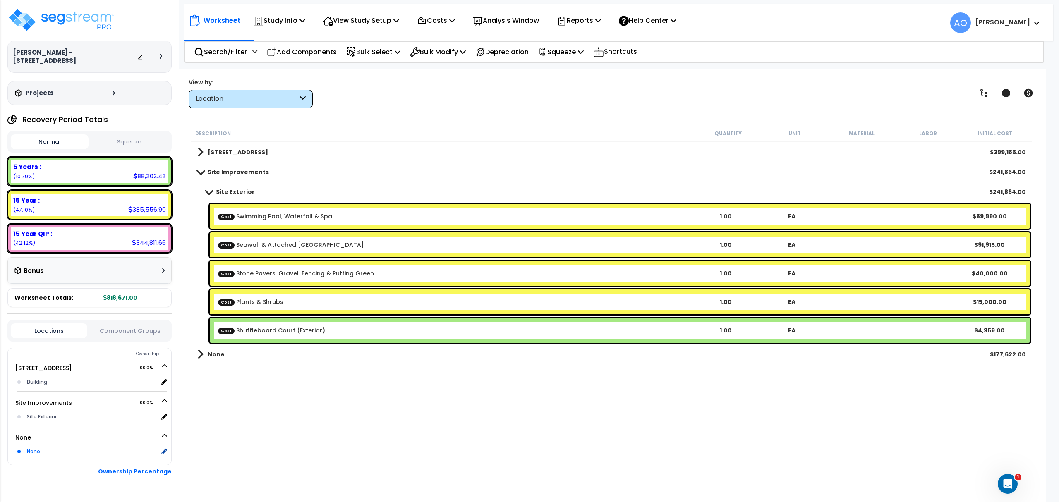
click at [33, 447] on div "None" at bounding box center [91, 452] width 133 height 10
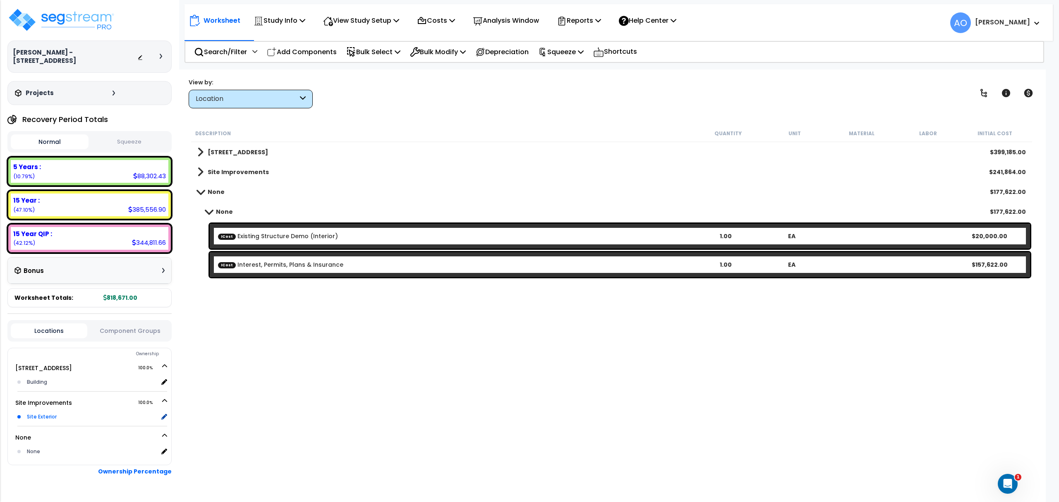
click at [44, 412] on div "Site Exterior" at bounding box center [91, 417] width 133 height 10
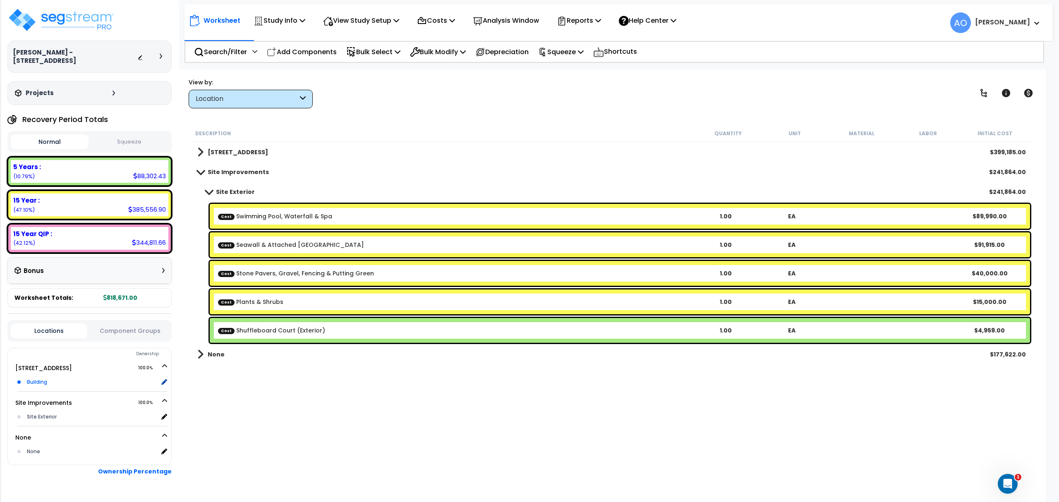
click at [40, 377] on div "Building" at bounding box center [91, 382] width 133 height 10
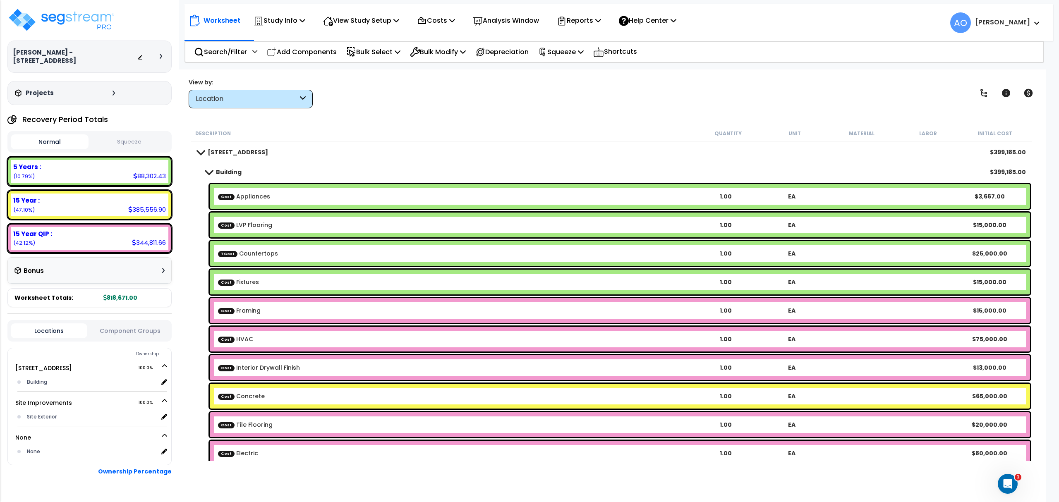
click at [516, 25] on p "Analysis Window" at bounding box center [506, 20] width 66 height 11
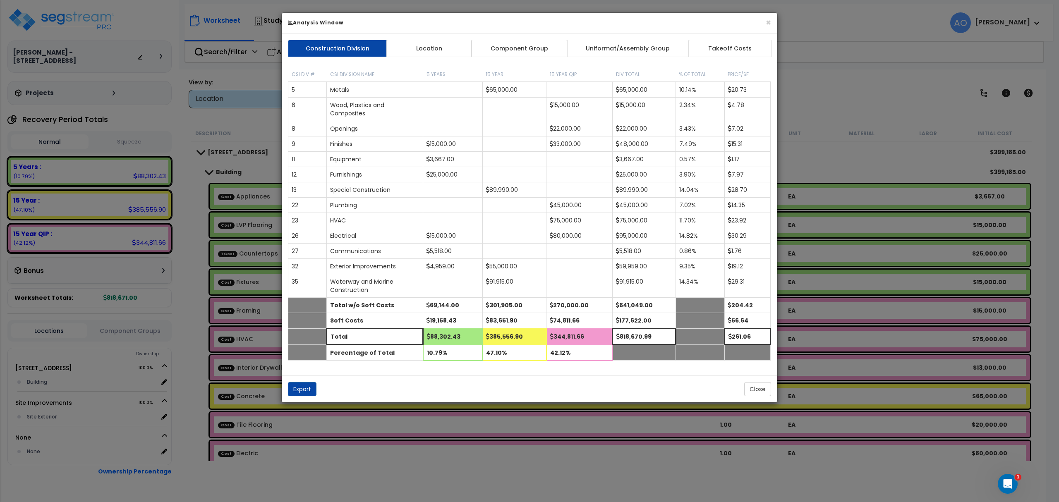
click at [530, 52] on link "Component Group" at bounding box center [519, 48] width 96 height 17
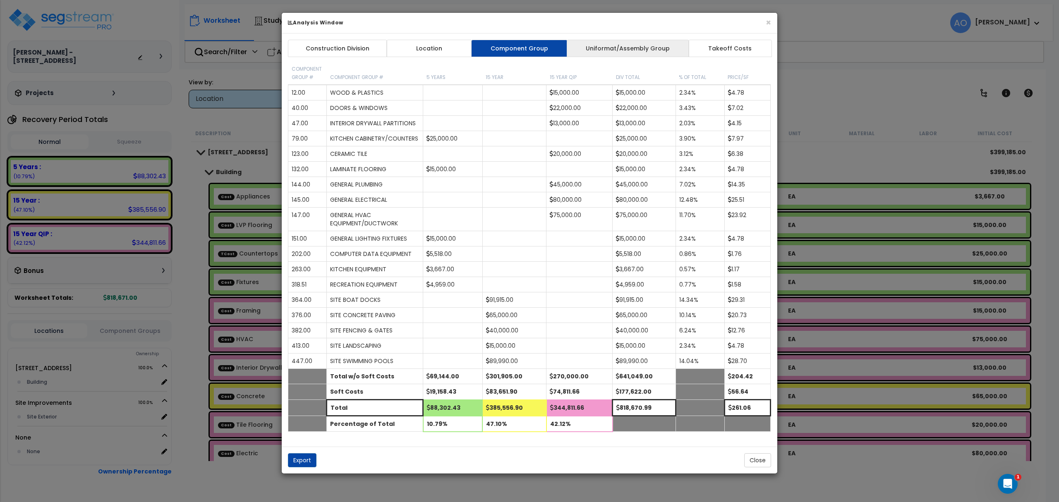
click at [610, 50] on link "Uniformat/Assembly Group" at bounding box center [628, 48] width 122 height 17
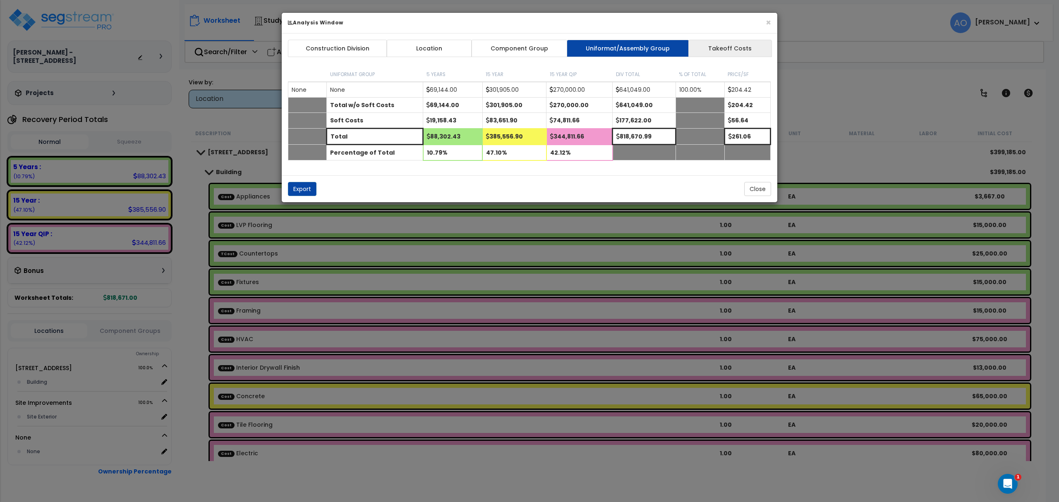
click at [728, 47] on link "Takeoff Costs" at bounding box center [730, 48] width 84 height 17
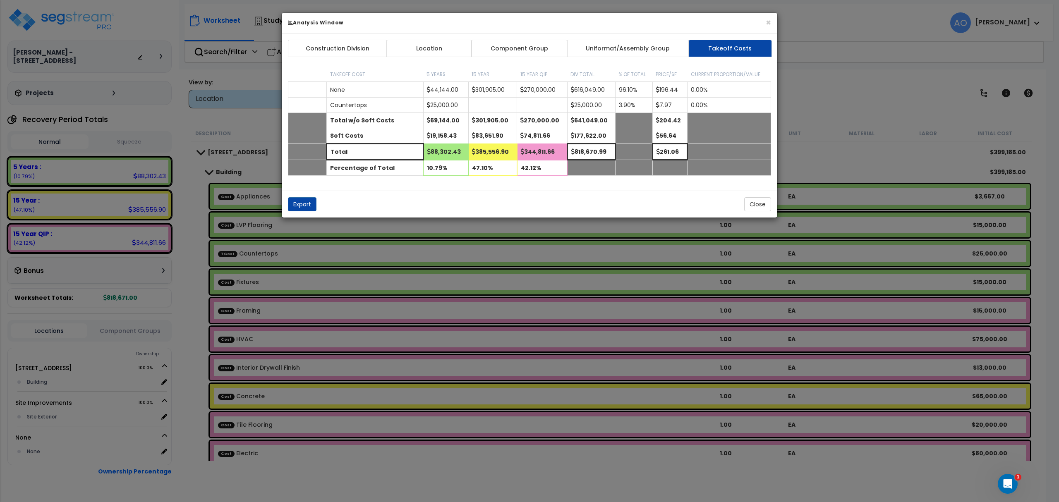
click at [629, 50] on link "Uniformat/Assembly Group" at bounding box center [628, 48] width 122 height 17
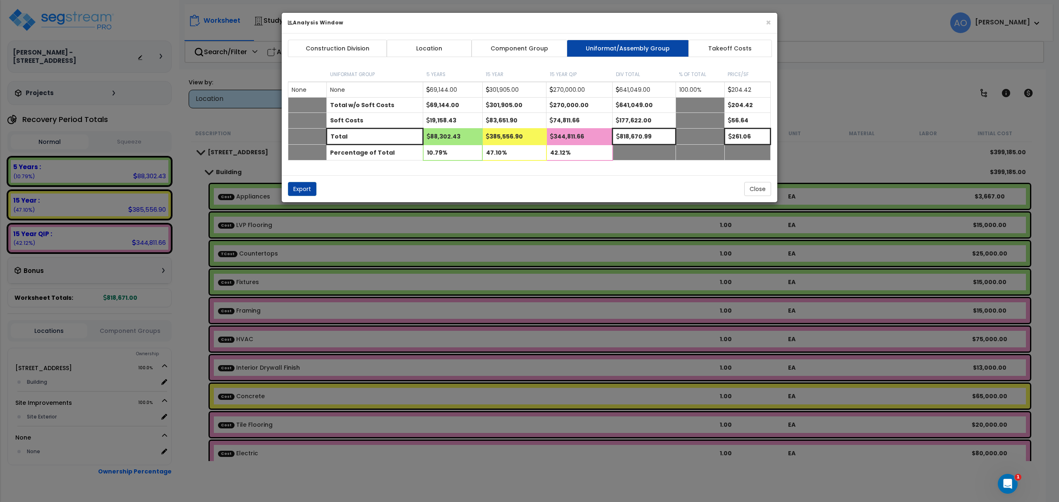
click at [526, 51] on link "Component Group" at bounding box center [519, 48] width 96 height 17
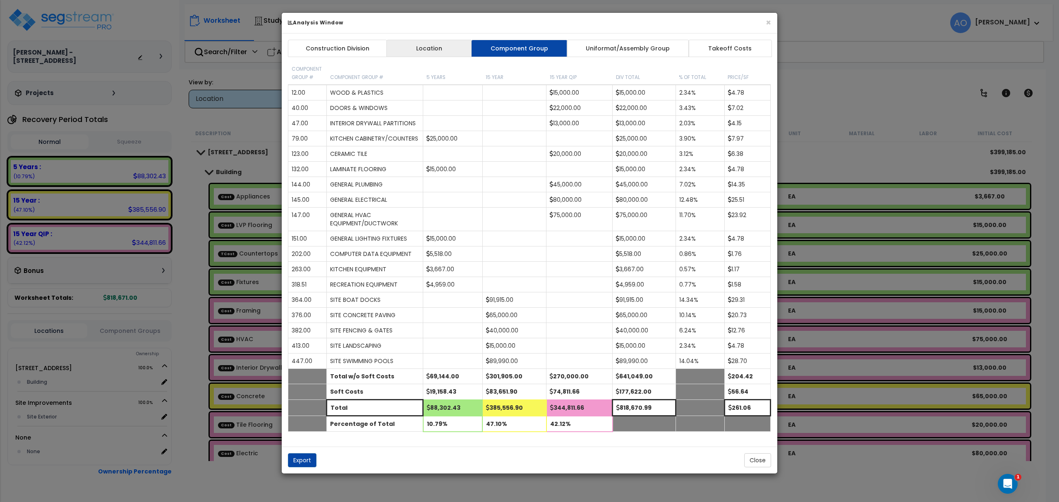
click at [437, 50] on link "Location" at bounding box center [429, 48] width 86 height 17
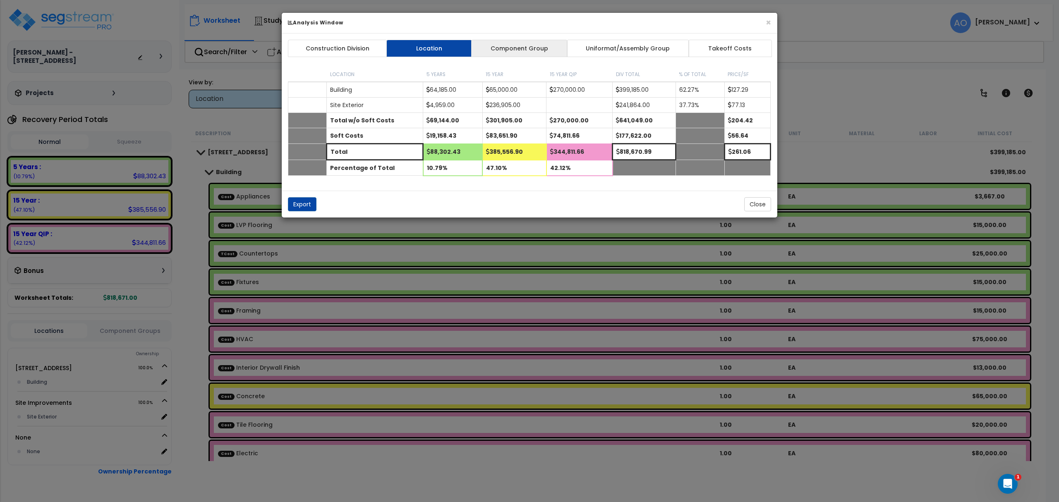
click at [500, 51] on link "Component Group" at bounding box center [519, 48] width 96 height 17
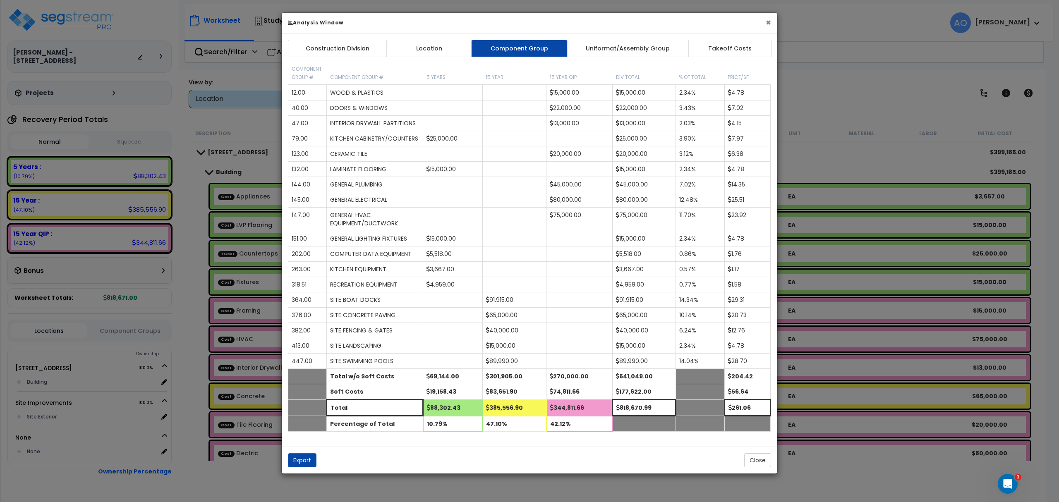
click at [768, 23] on button "×" at bounding box center [767, 22] width 5 height 9
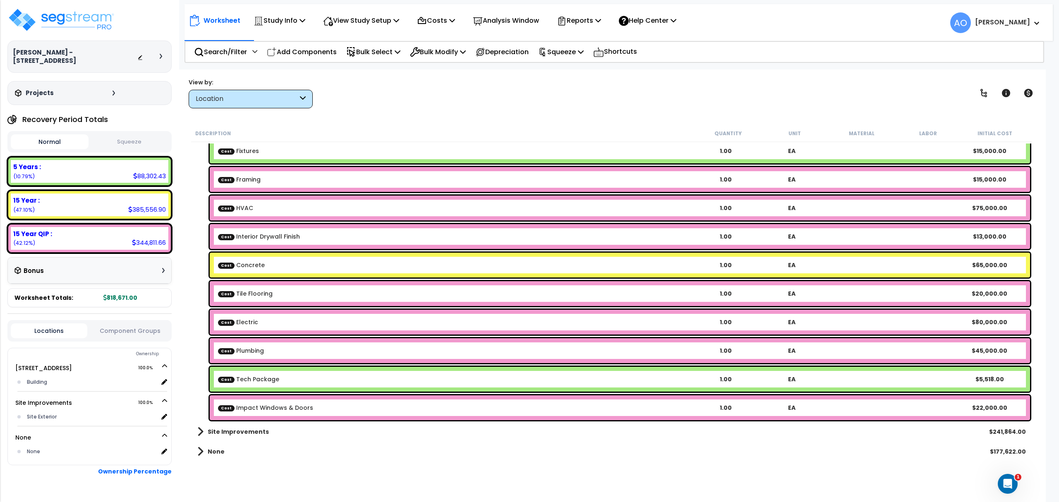
scroll to position [36, 0]
click at [290, 411] on link "Cost Impact Windows & Doors" at bounding box center [265, 408] width 95 height 8
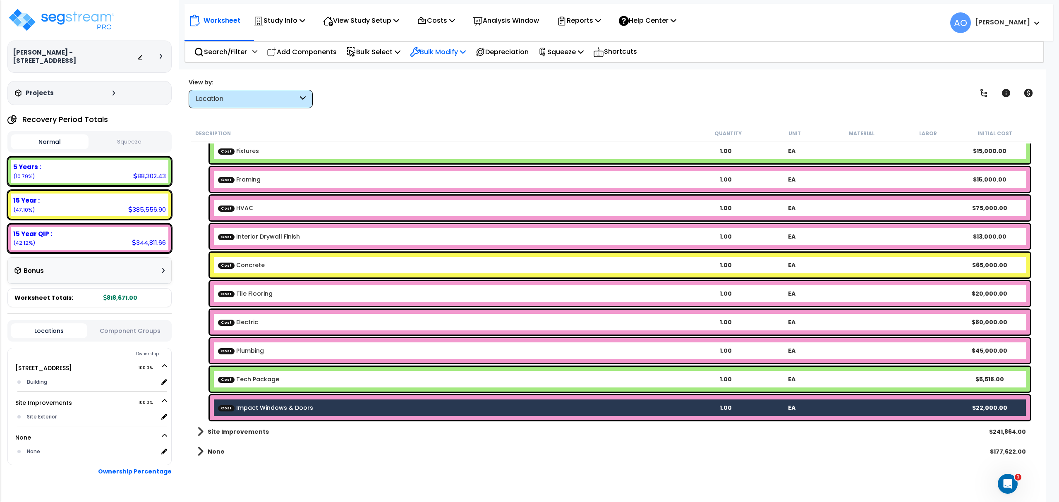
click at [434, 52] on p "Bulk Modify" at bounding box center [438, 51] width 56 height 11
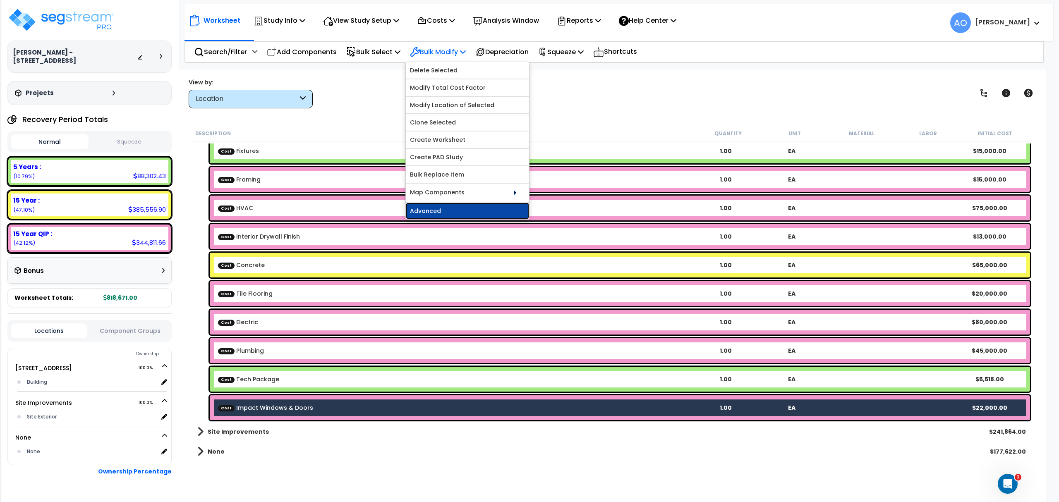
click at [457, 215] on link "Advanced" at bounding box center [467, 211] width 123 height 17
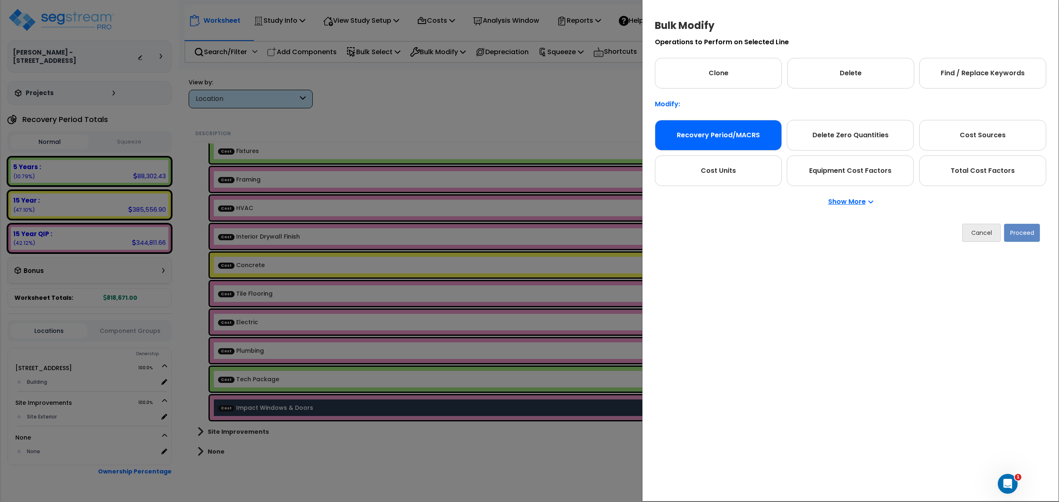
click at [745, 135] on div "Recovery Period/MACRS" at bounding box center [718, 135] width 127 height 31
click at [1028, 234] on button "Proceed" at bounding box center [1022, 233] width 36 height 18
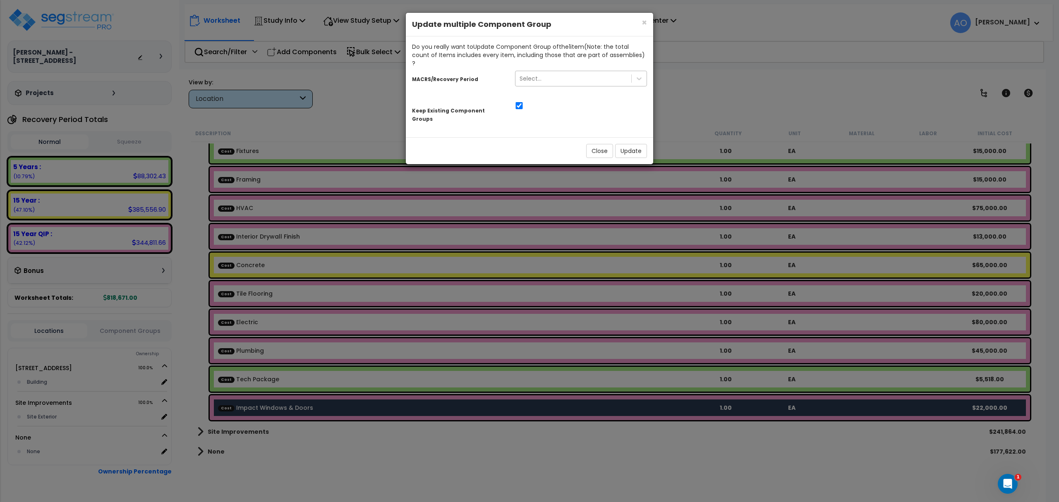
click at [553, 72] on div "Select..." at bounding box center [573, 78] width 116 height 13
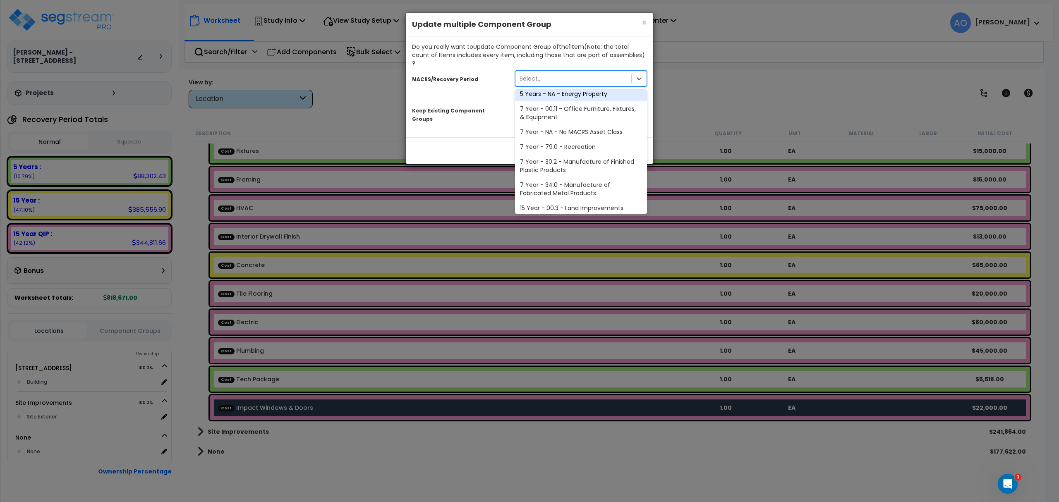
scroll to position [124, 0]
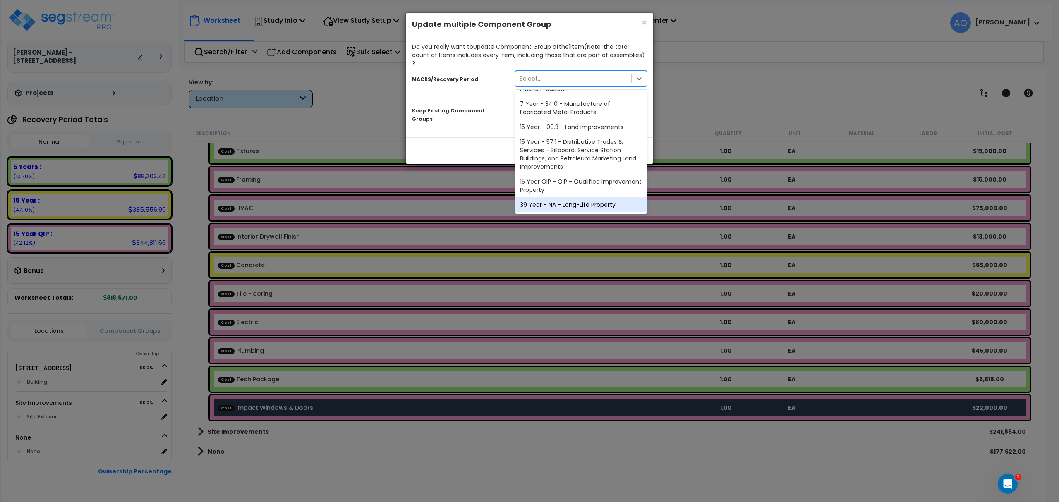
click at [568, 197] on div "39 Year - NA - Long-Life Property" at bounding box center [581, 204] width 132 height 15
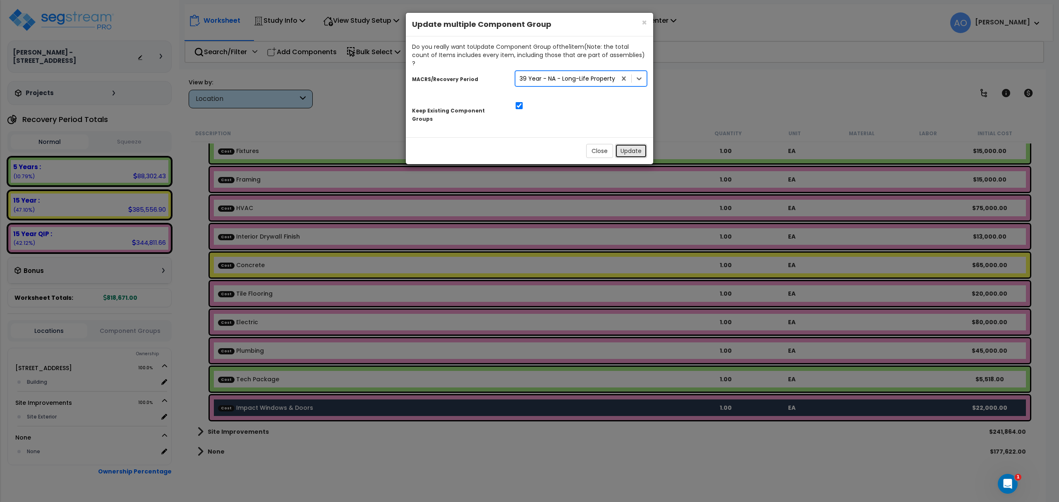
click at [633, 144] on button "Update" at bounding box center [631, 151] width 32 height 14
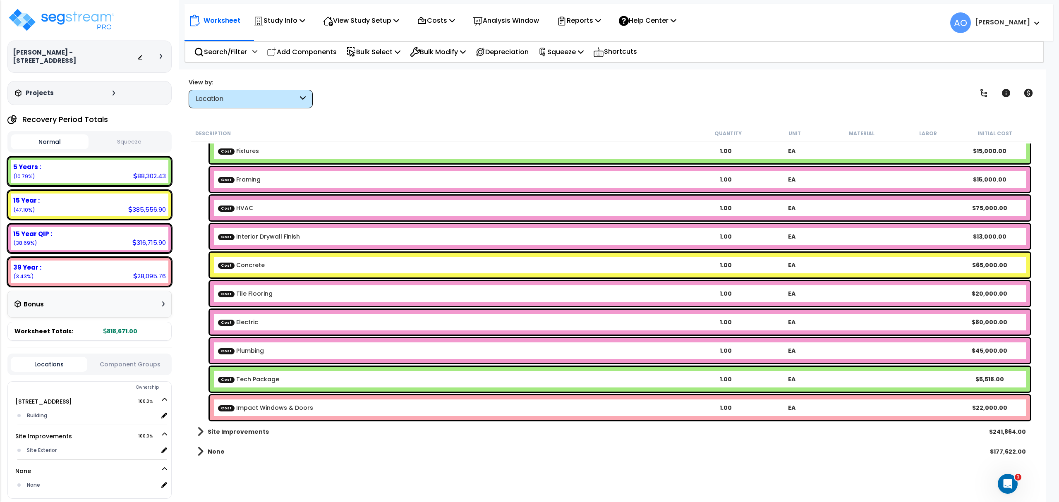
click at [282, 406] on link "Cost Impact Windows & Doors" at bounding box center [265, 408] width 95 height 8
click at [275, 373] on div "Cost Tech Package 1.00 EA $5,518.00" at bounding box center [620, 379] width 820 height 25
click at [270, 353] on b "Cost Plumbing" at bounding box center [455, 351] width 474 height 8
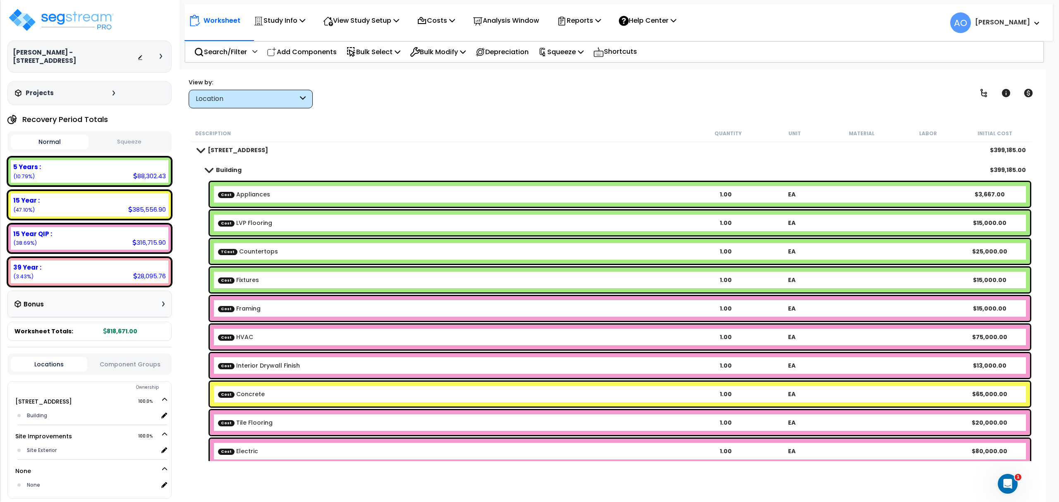
scroll to position [0, 0]
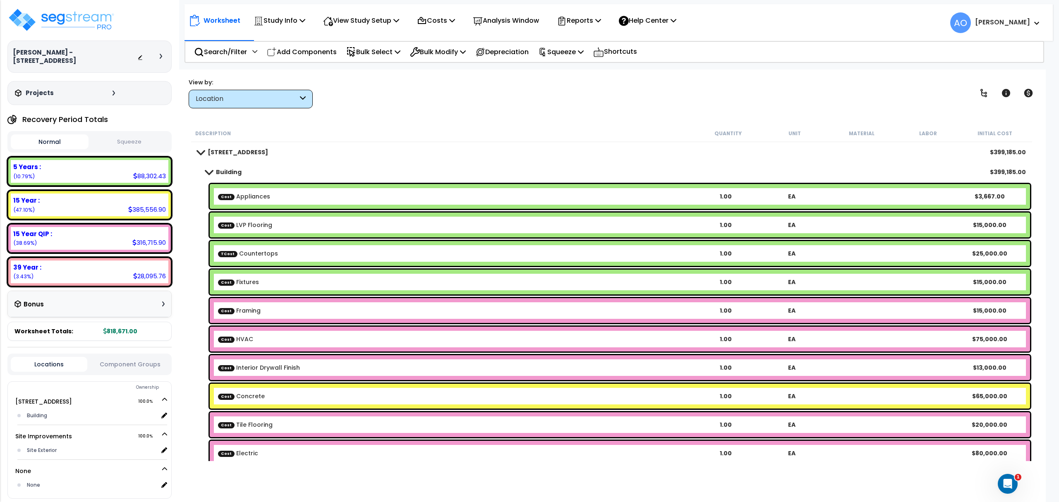
click at [246, 155] on b "[STREET_ADDRESS]" at bounding box center [238, 152] width 60 height 8
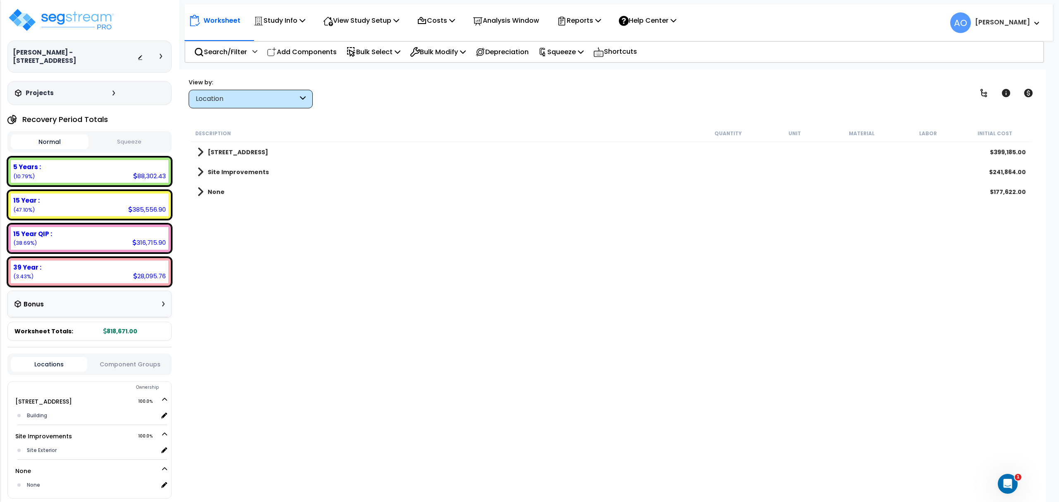
click at [246, 152] on b "[STREET_ADDRESS]" at bounding box center [238, 152] width 60 height 8
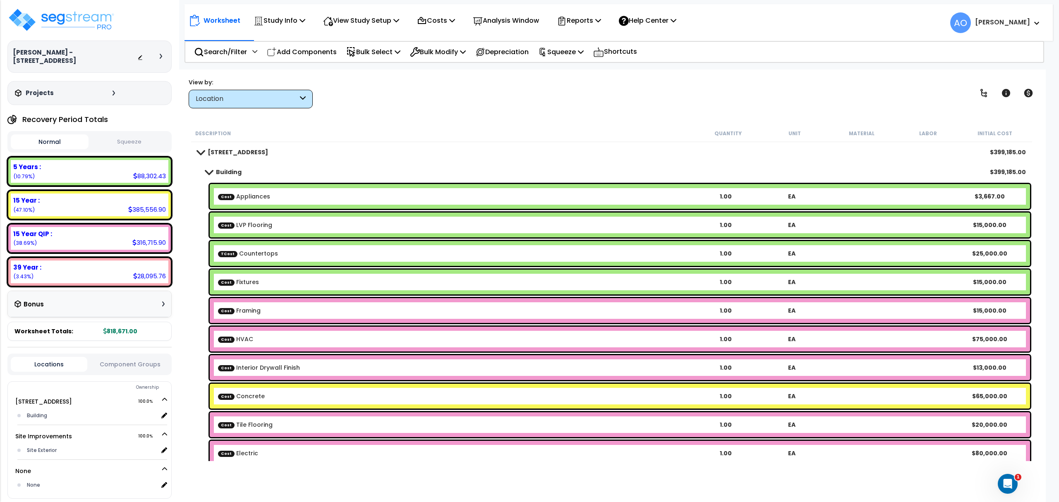
click at [245, 151] on b "[STREET_ADDRESS]" at bounding box center [238, 152] width 60 height 8
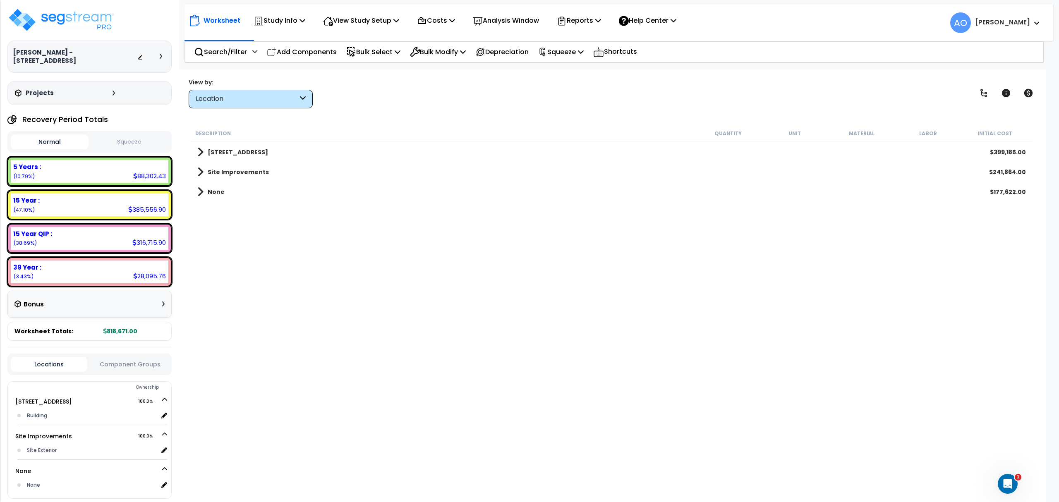
click at [243, 170] on b "Site Improvements" at bounding box center [238, 172] width 61 height 8
click at [240, 192] on b "Site Exterior" at bounding box center [235, 192] width 39 height 8
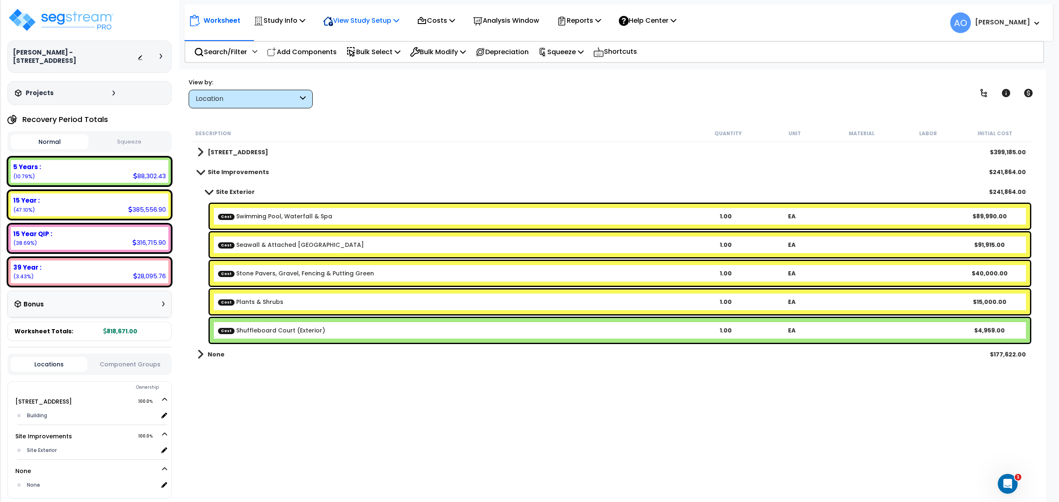
click at [366, 24] on p "View Study Setup" at bounding box center [361, 20] width 76 height 11
click at [336, 433] on div "Description Quantity Unit Material Labor Initial Cost [STREET_ADDRESS] $399,185…" at bounding box center [611, 293] width 843 height 336
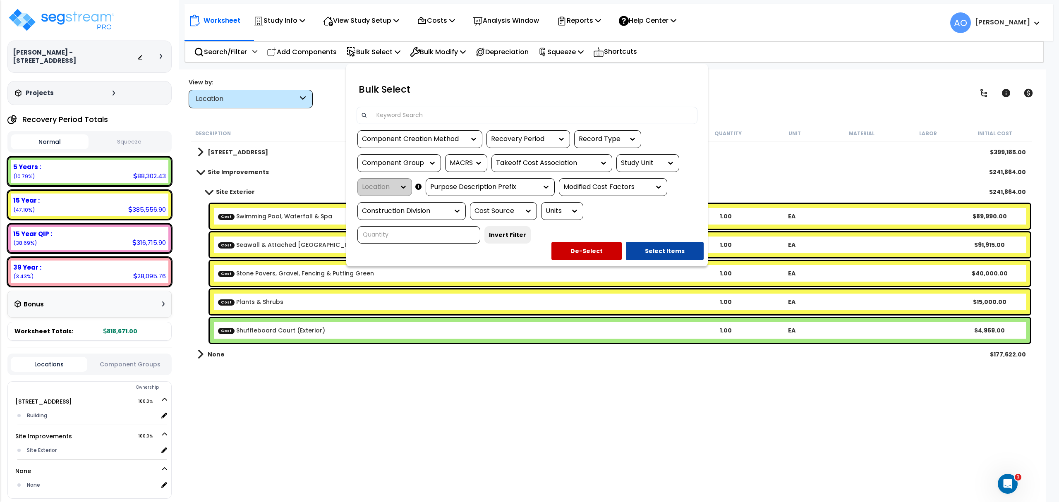
scroll to position [36, 0]
click at [776, 113] on div at bounding box center [529, 251] width 1059 height 502
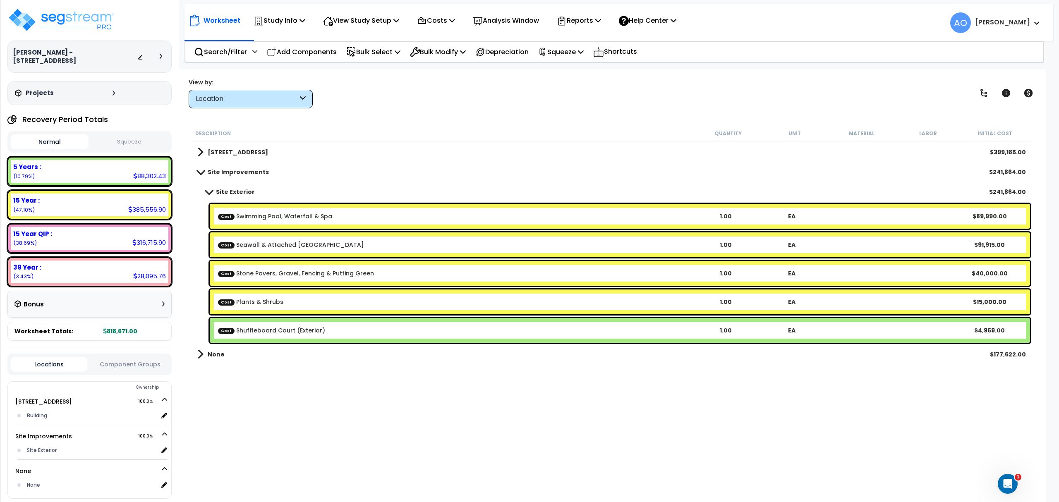
click at [230, 175] on b "Site Improvements" at bounding box center [238, 172] width 61 height 8
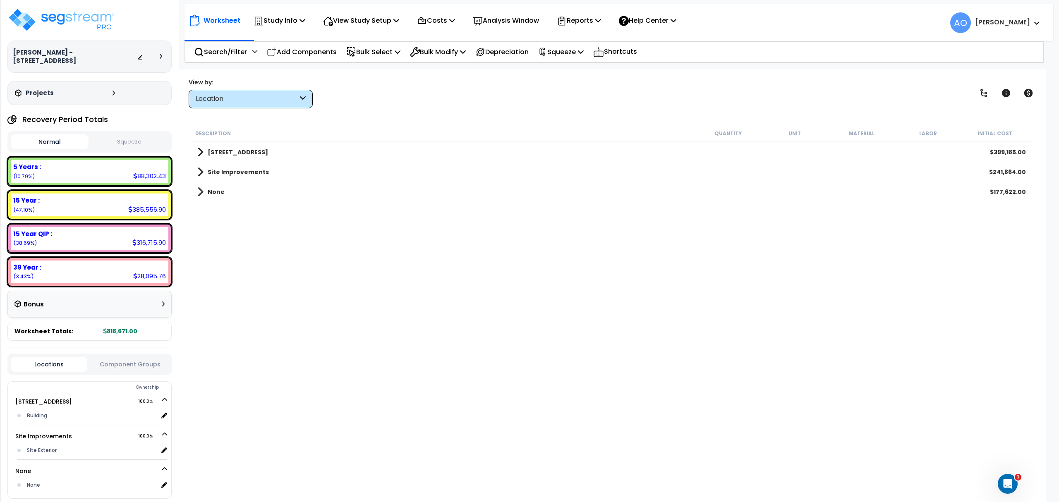
click at [255, 172] on b "Site Improvements" at bounding box center [238, 172] width 61 height 8
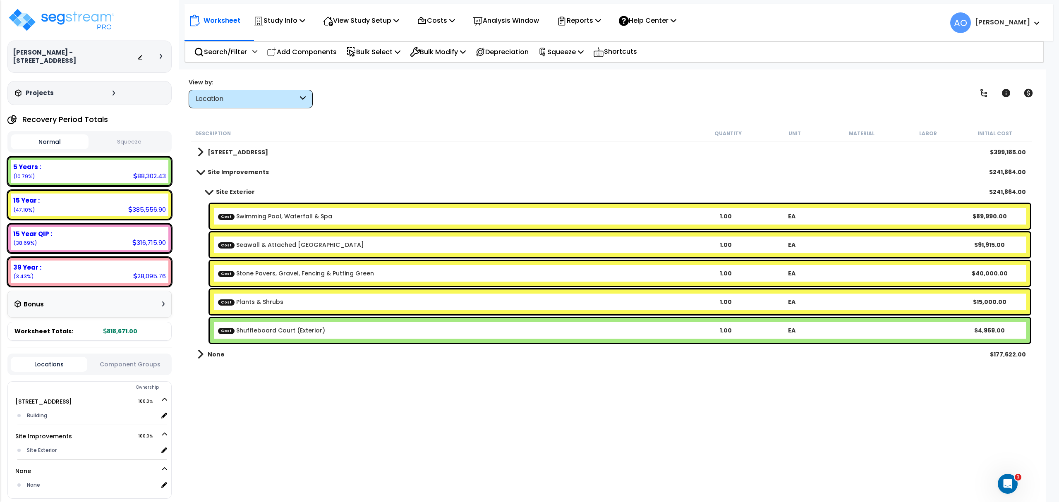
click at [250, 149] on b "[STREET_ADDRESS]" at bounding box center [238, 152] width 60 height 8
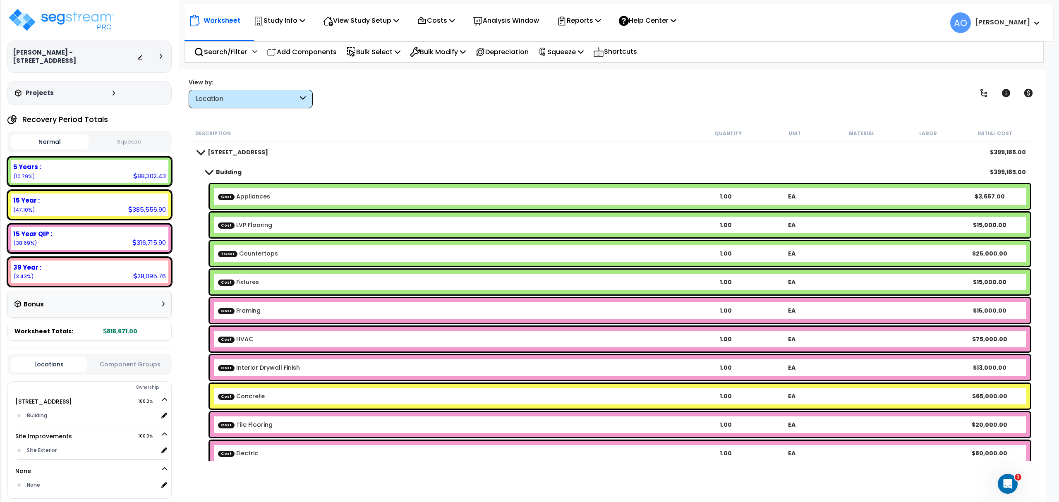
scroll to position [0, 0]
